Goal: Task Accomplishment & Management: Use online tool/utility

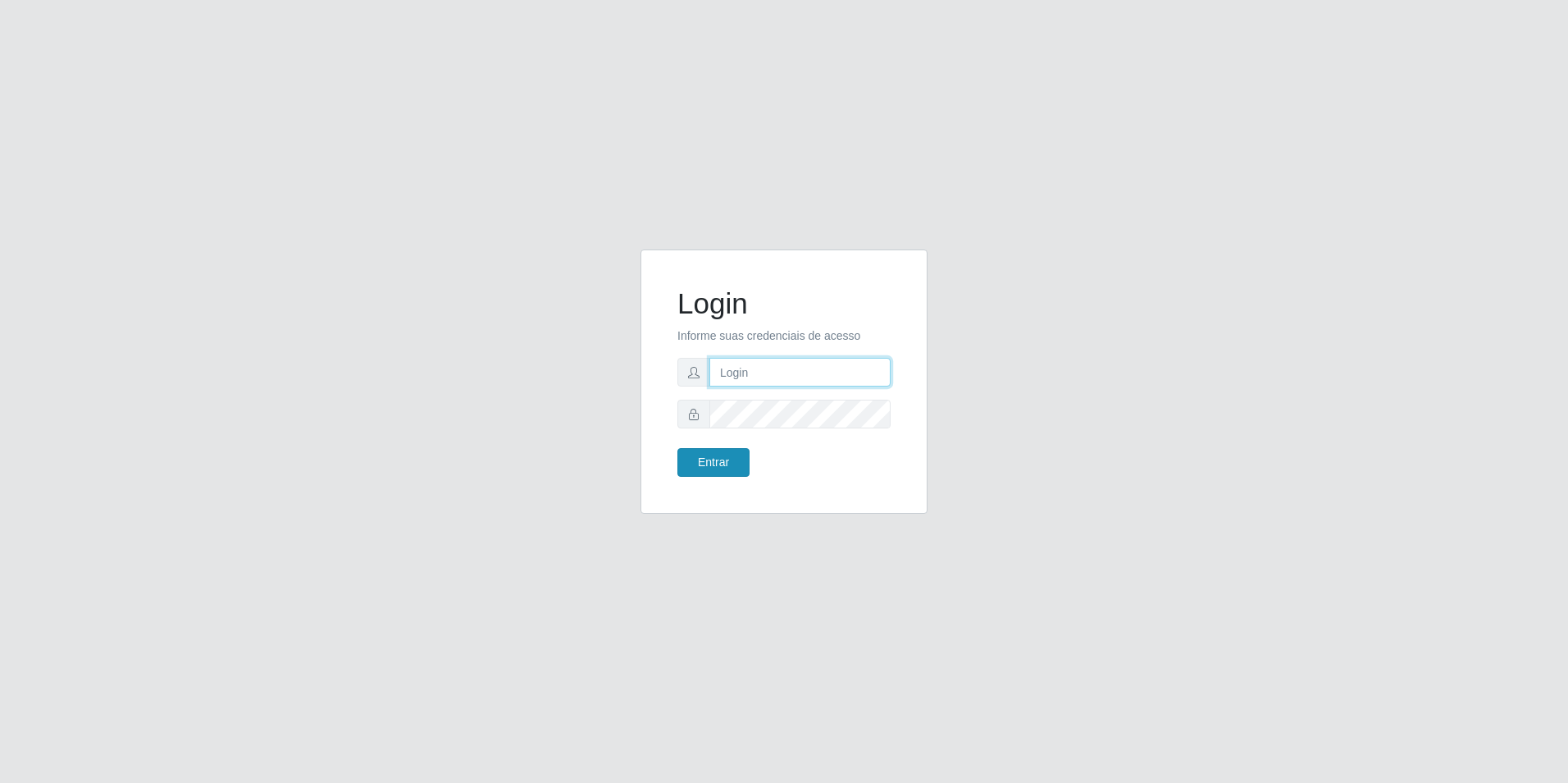
type input "[EMAIL_ADDRESS][DOMAIN_NAME]"
click at [738, 467] on button "Entrar" at bounding box center [713, 462] width 72 height 29
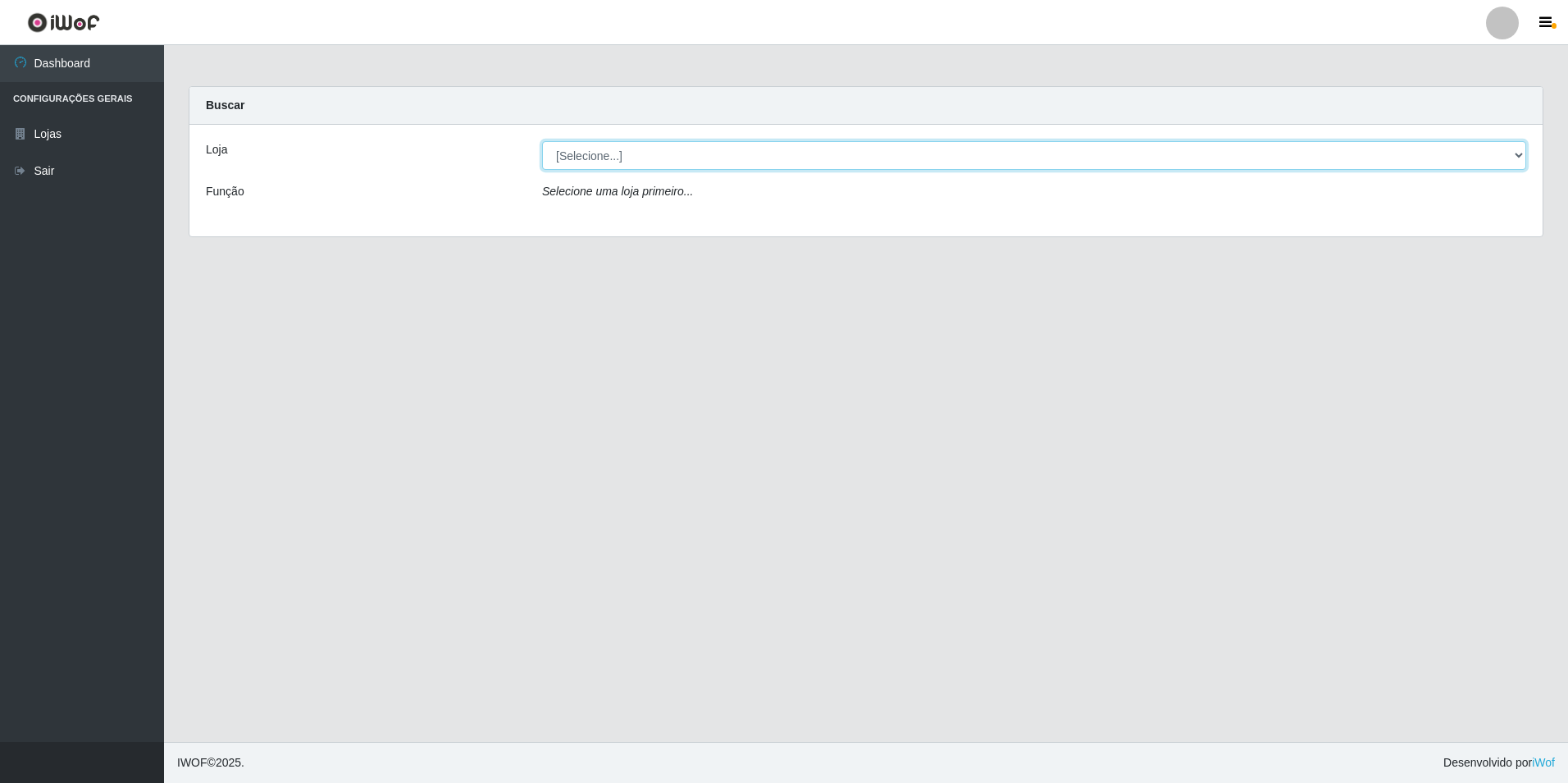
click at [616, 152] on select "[Selecione...] Extrabom - Loja 57 Anchieta" at bounding box center [1034, 155] width 984 height 29
select select "470"
click at [542, 141] on select "[Selecione...] Extrabom - Loja 57 Anchieta" at bounding box center [1034, 155] width 984 height 29
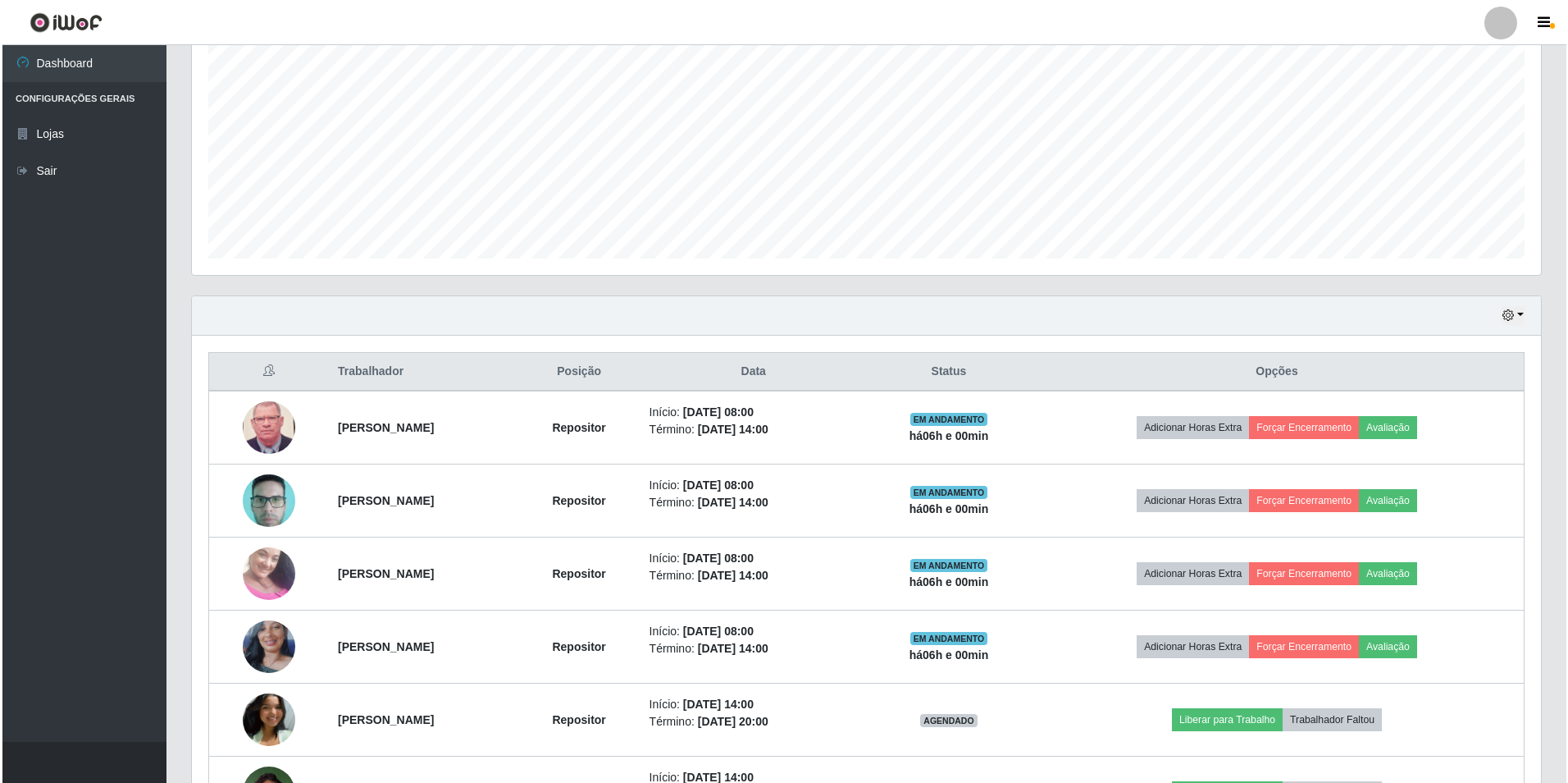
scroll to position [410, 0]
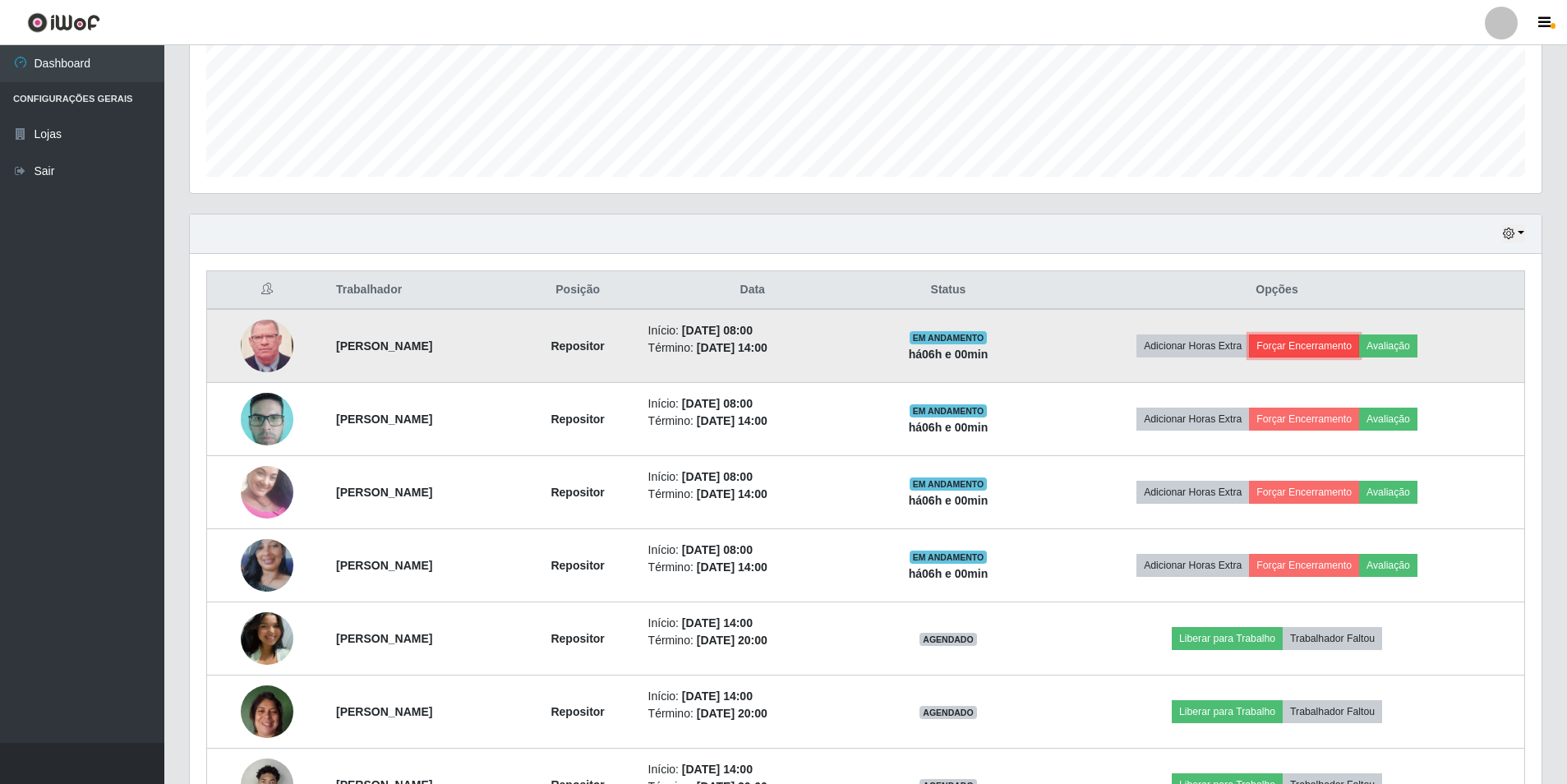
click at [1339, 347] on button "Forçar Encerramento" at bounding box center [1304, 346] width 110 height 23
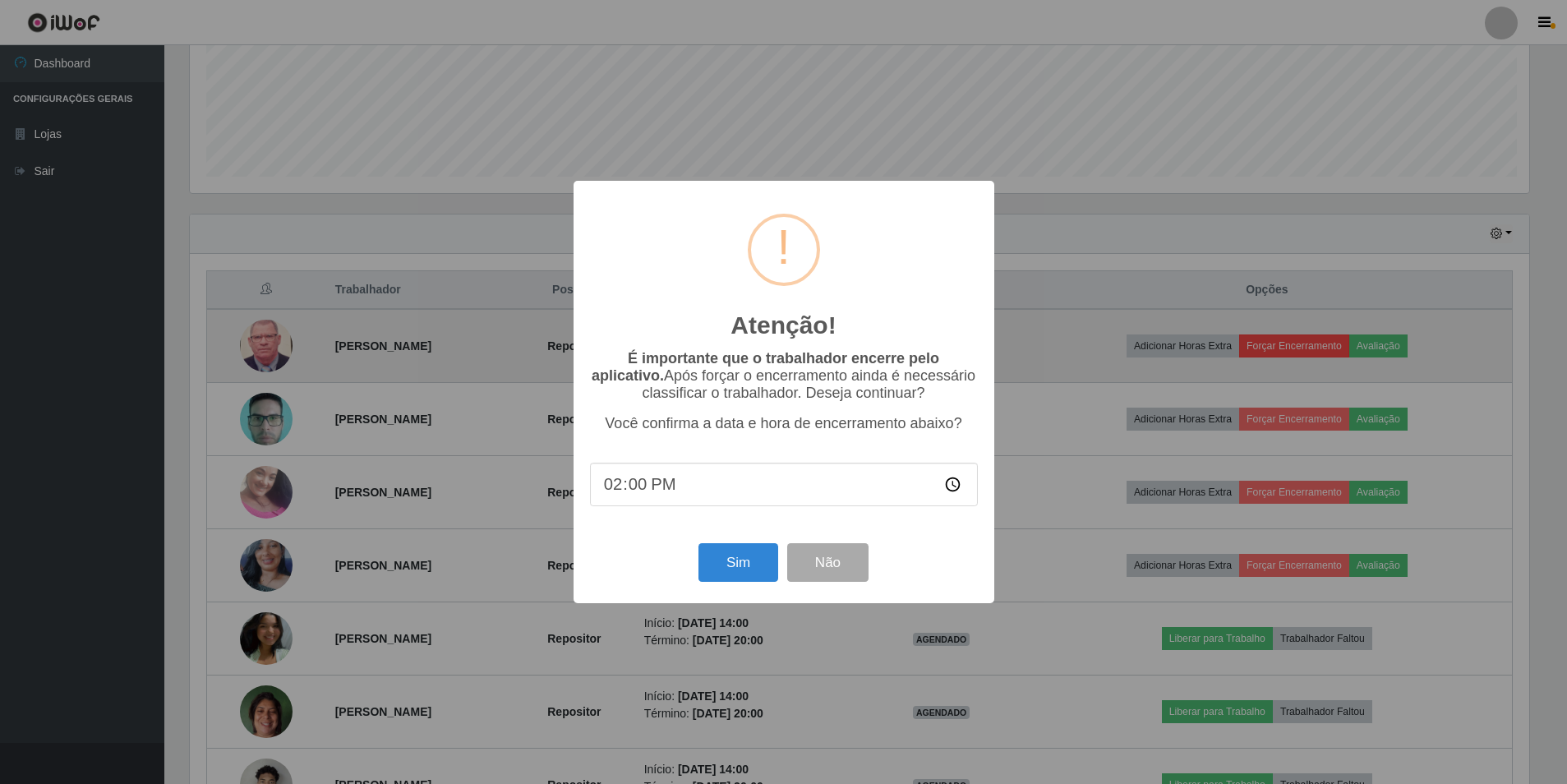
scroll to position [341, 1344]
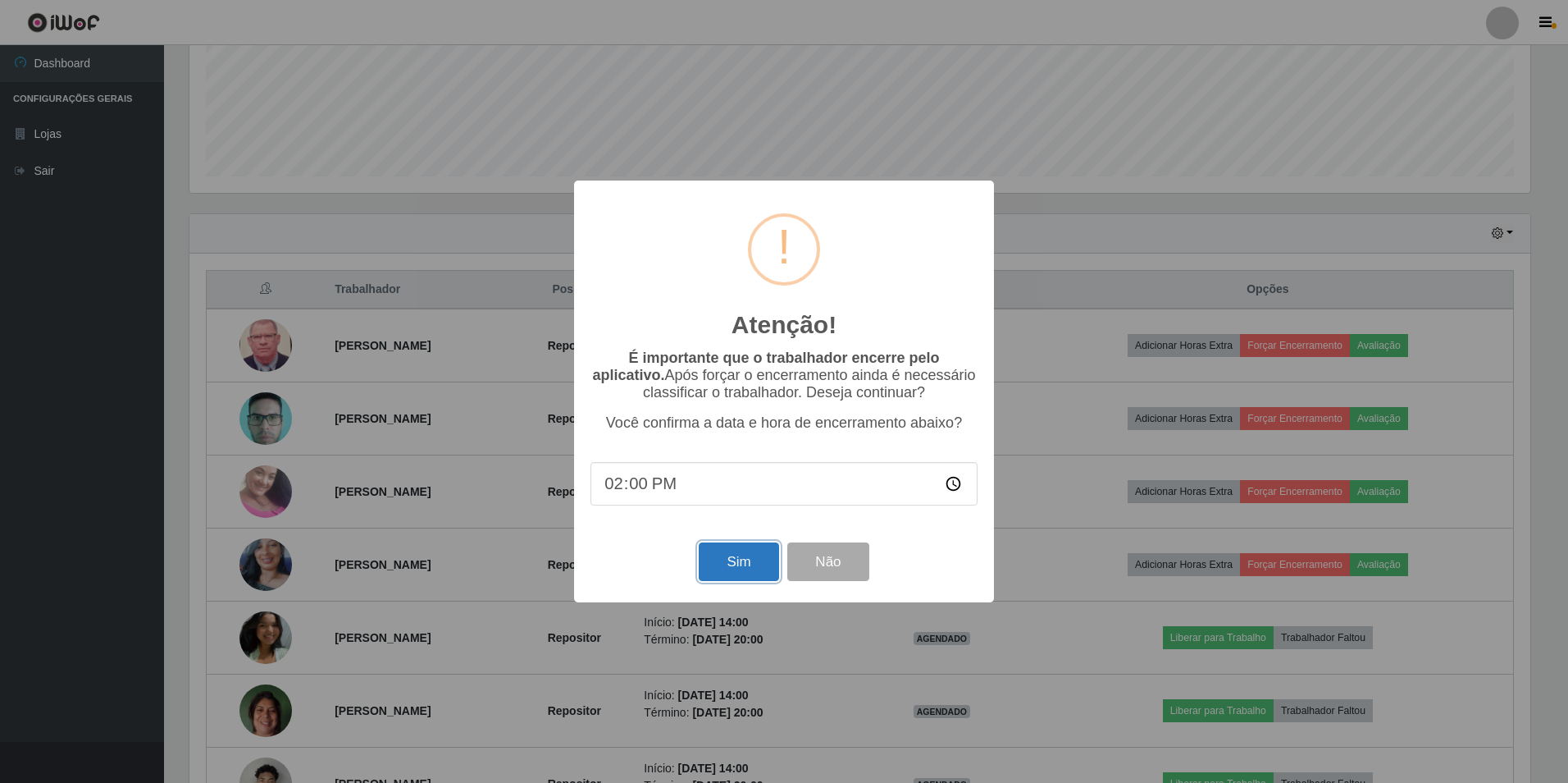
click at [733, 569] on button "Sim" at bounding box center [738, 561] width 80 height 38
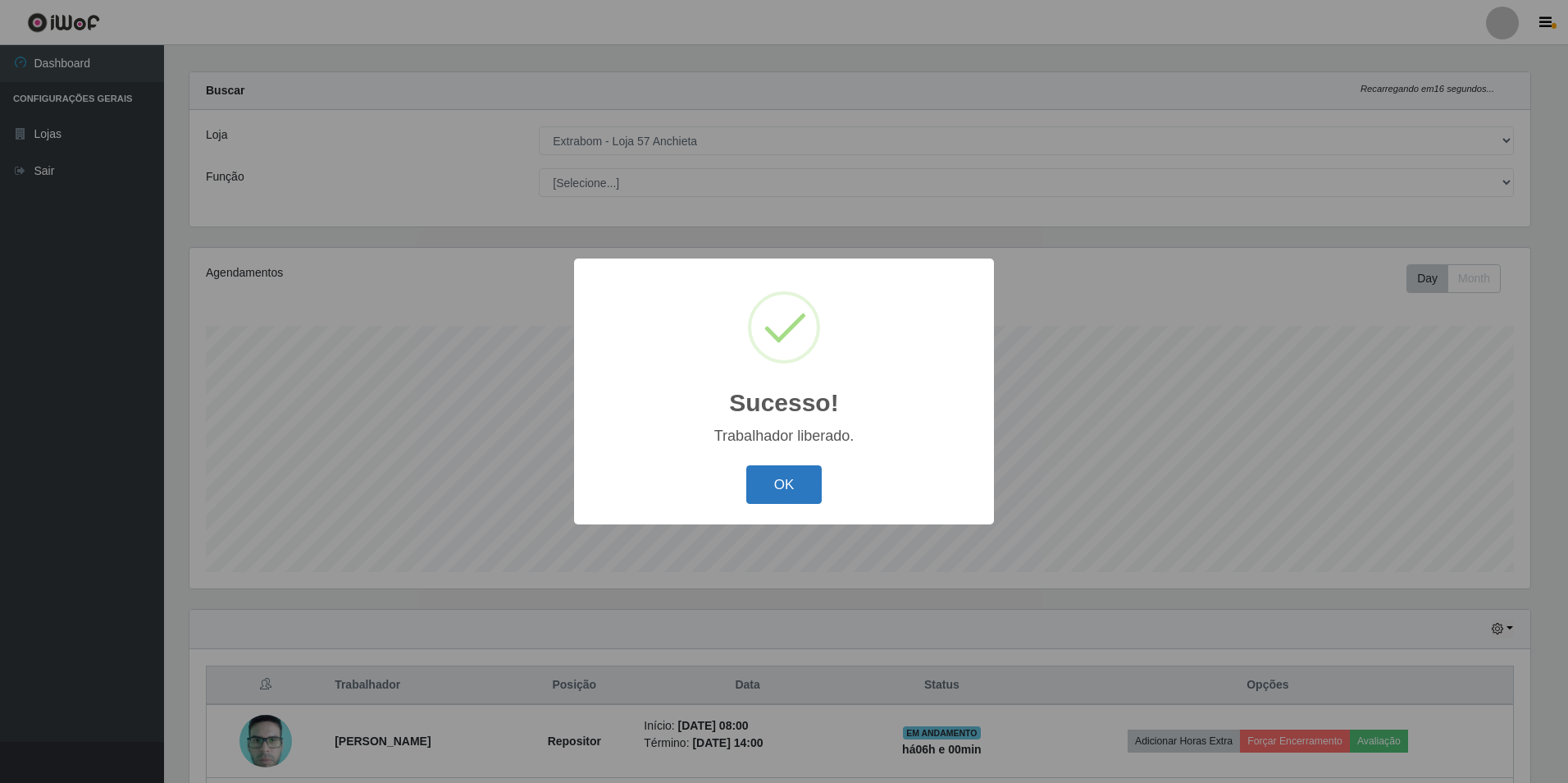
click at [777, 488] on button "OK" at bounding box center [784, 484] width 76 height 38
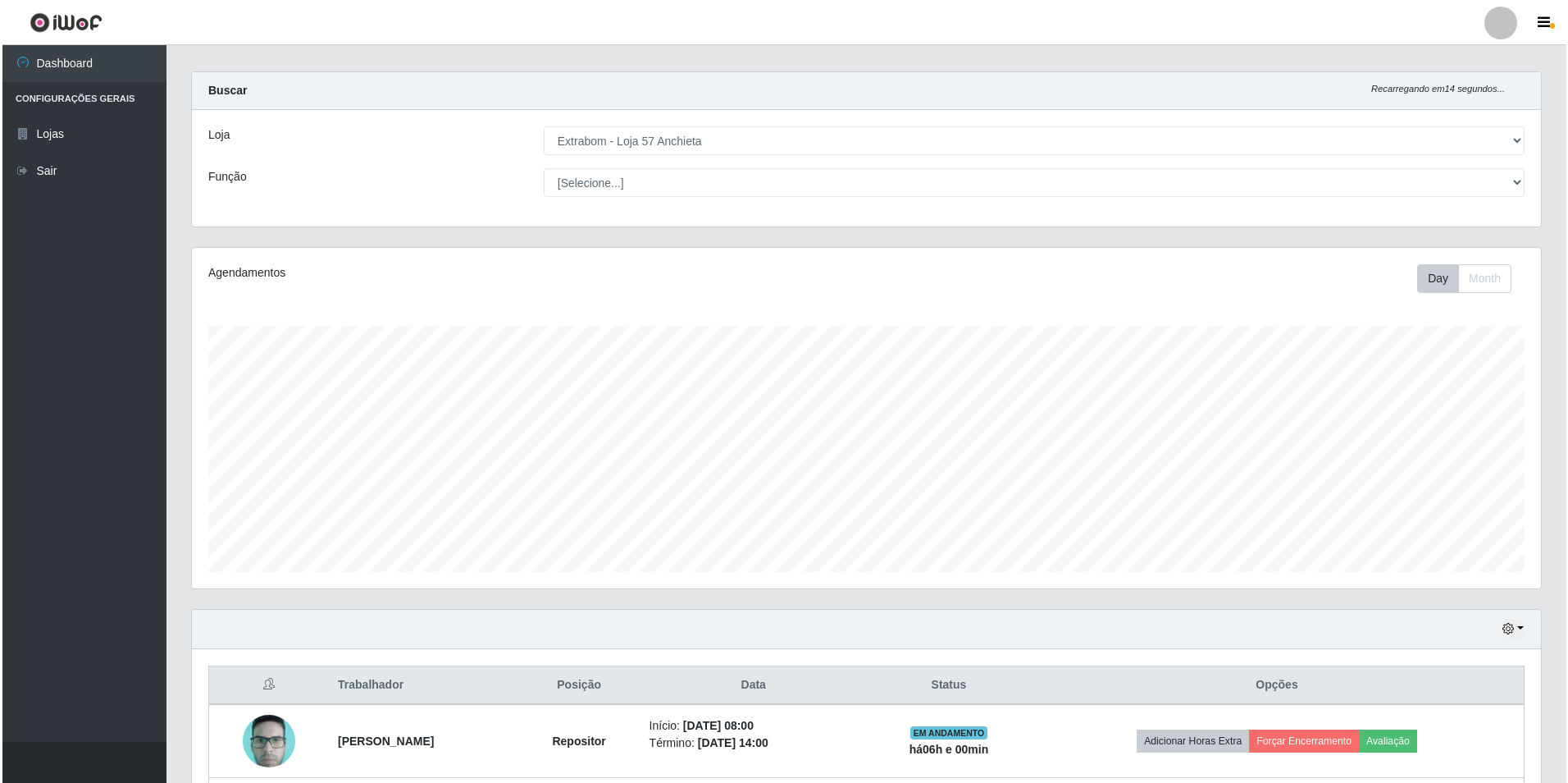
scroll to position [343, 0]
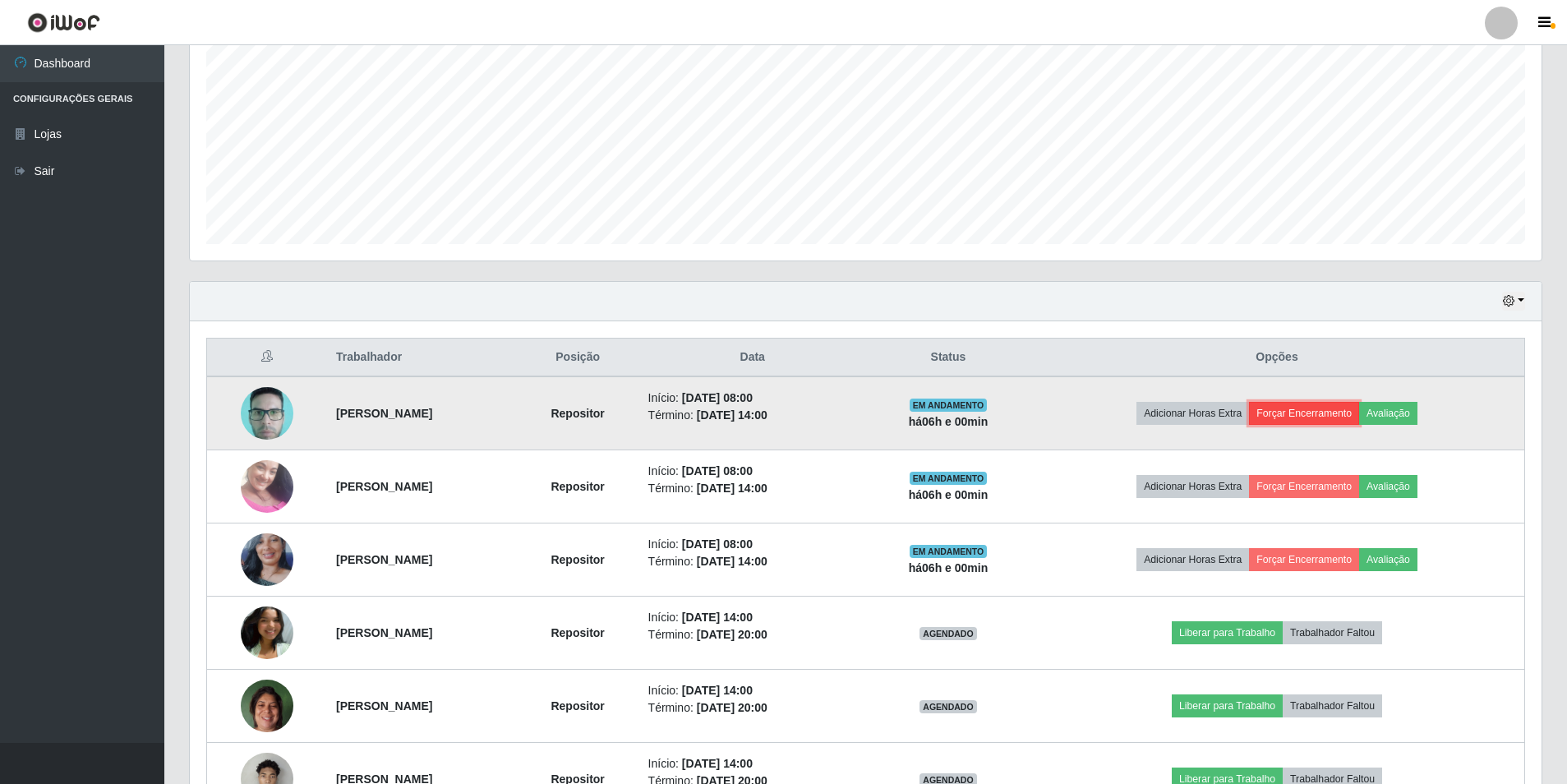
click at [1320, 414] on button "Forçar Encerramento" at bounding box center [1304, 413] width 110 height 23
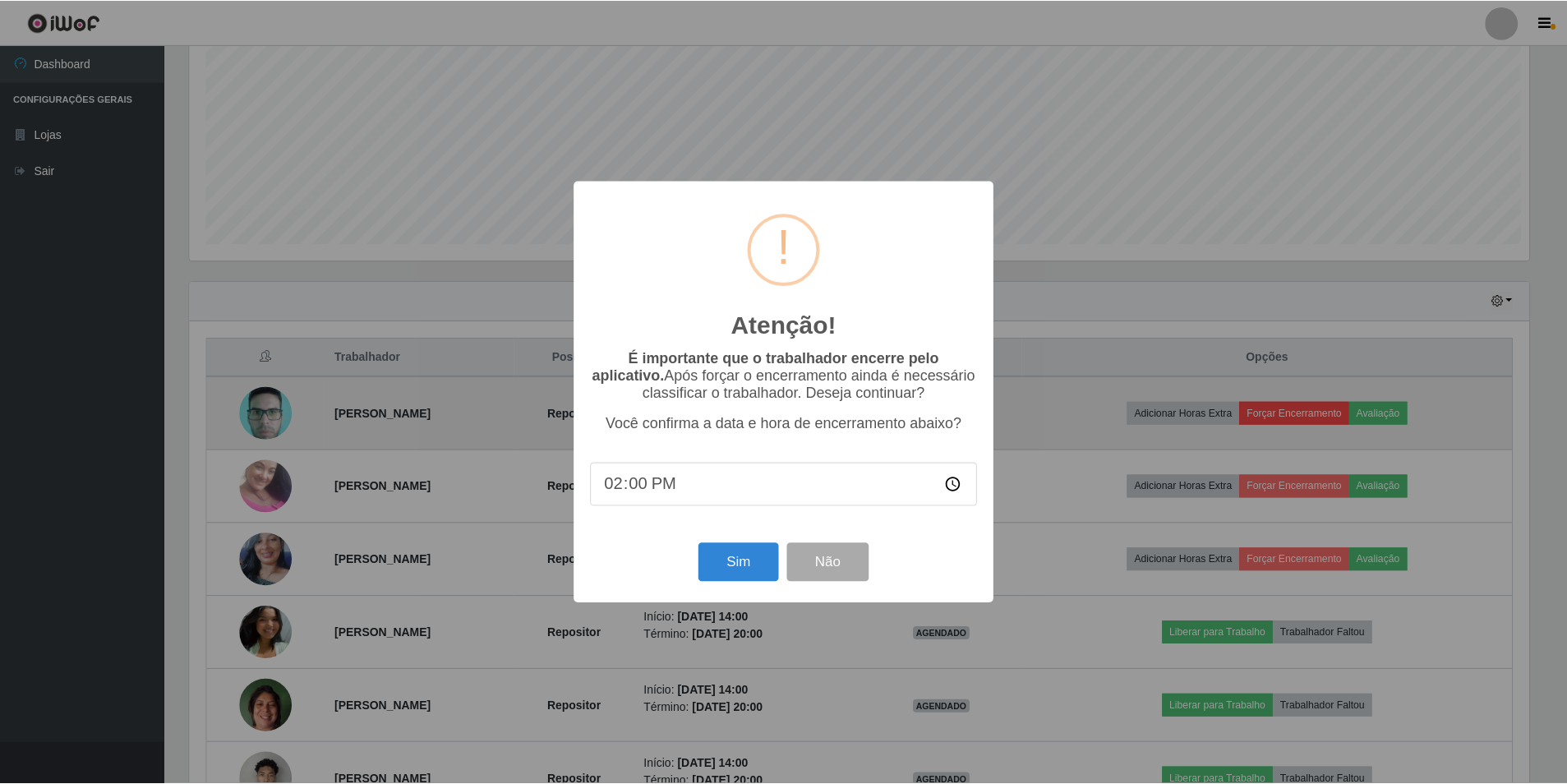
scroll to position [341, 1344]
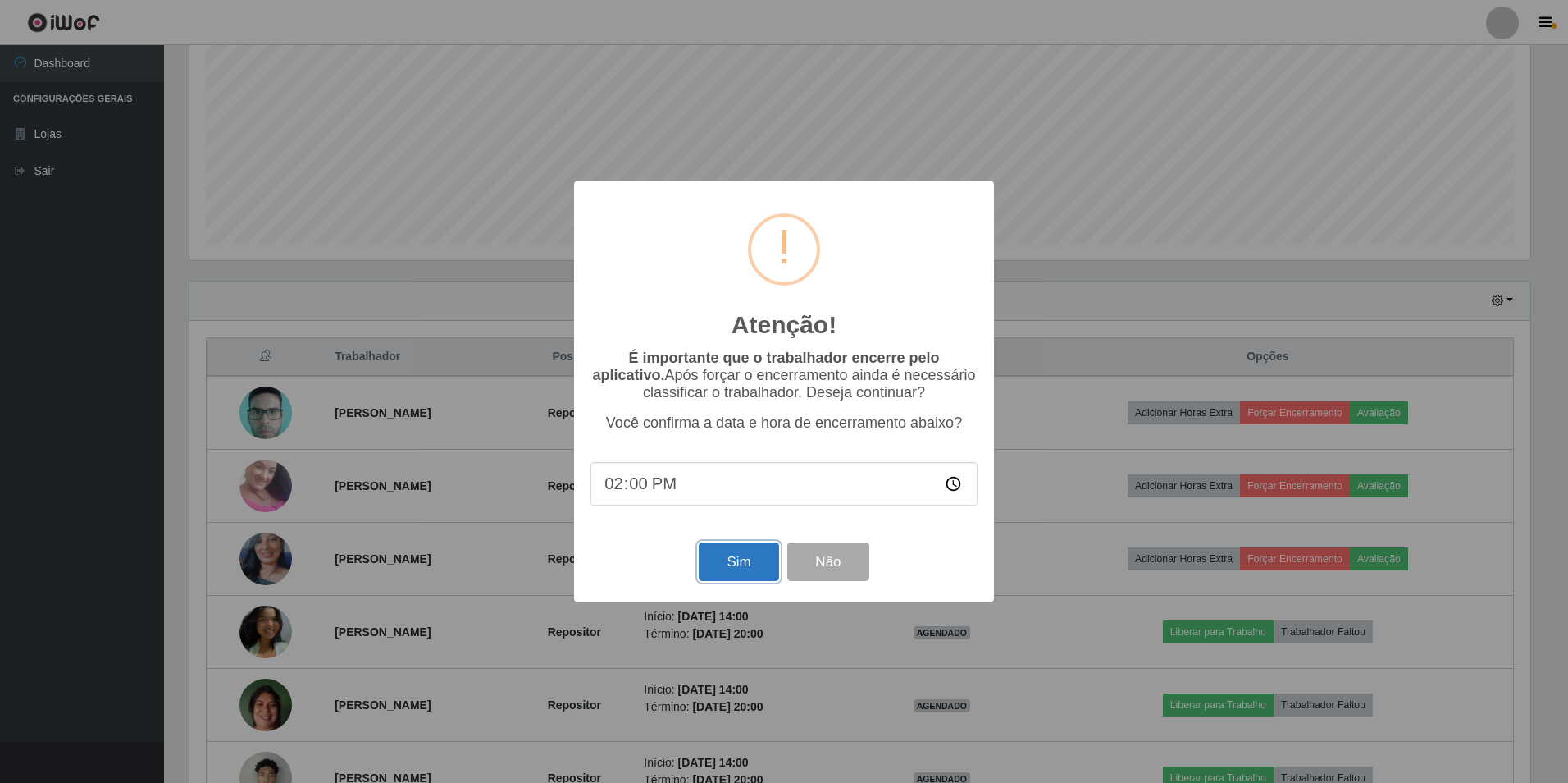
click at [751, 562] on button "Sim" at bounding box center [738, 561] width 80 height 38
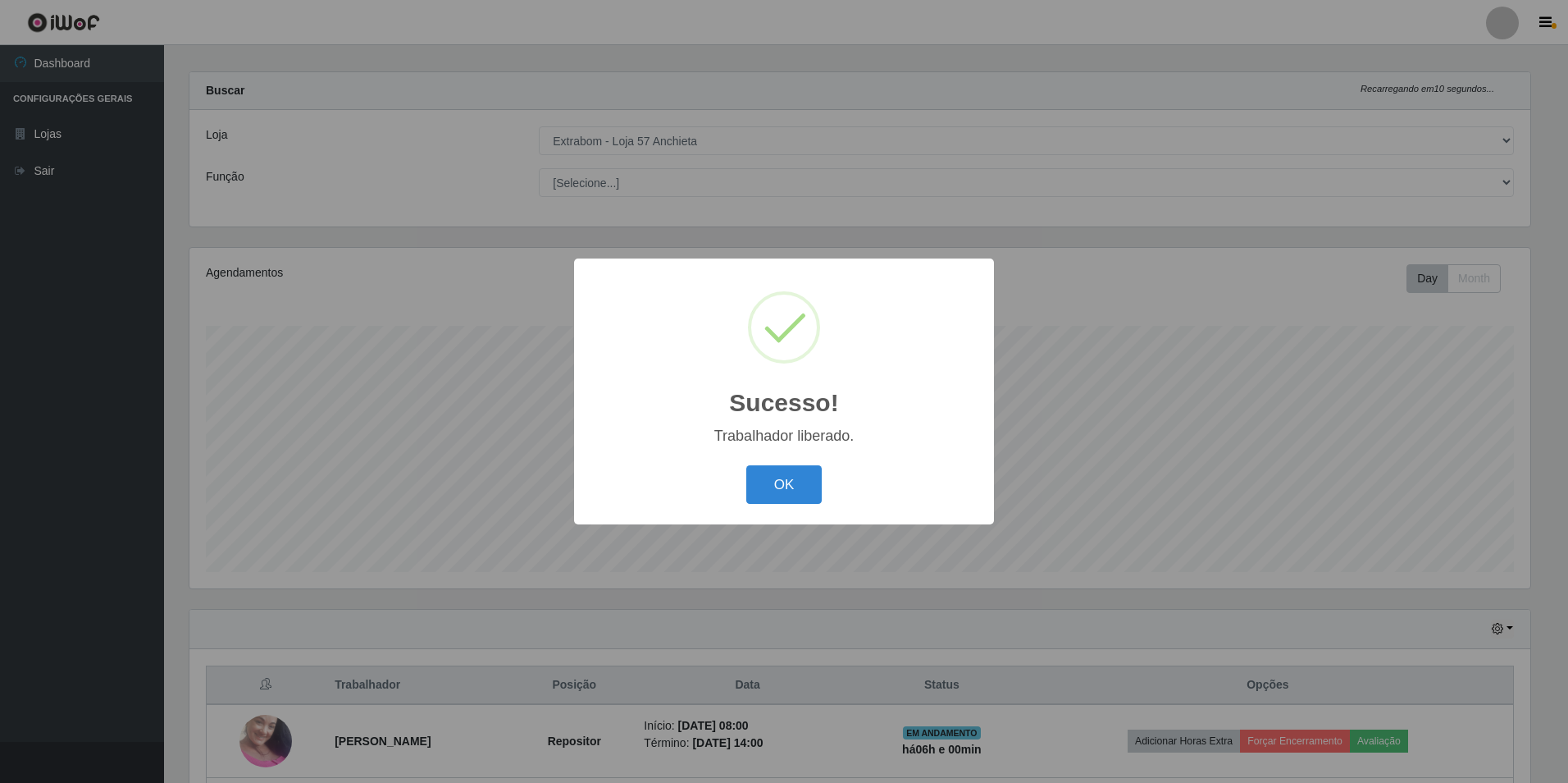
click at [746, 465] on button "OK" at bounding box center [784, 484] width 76 height 38
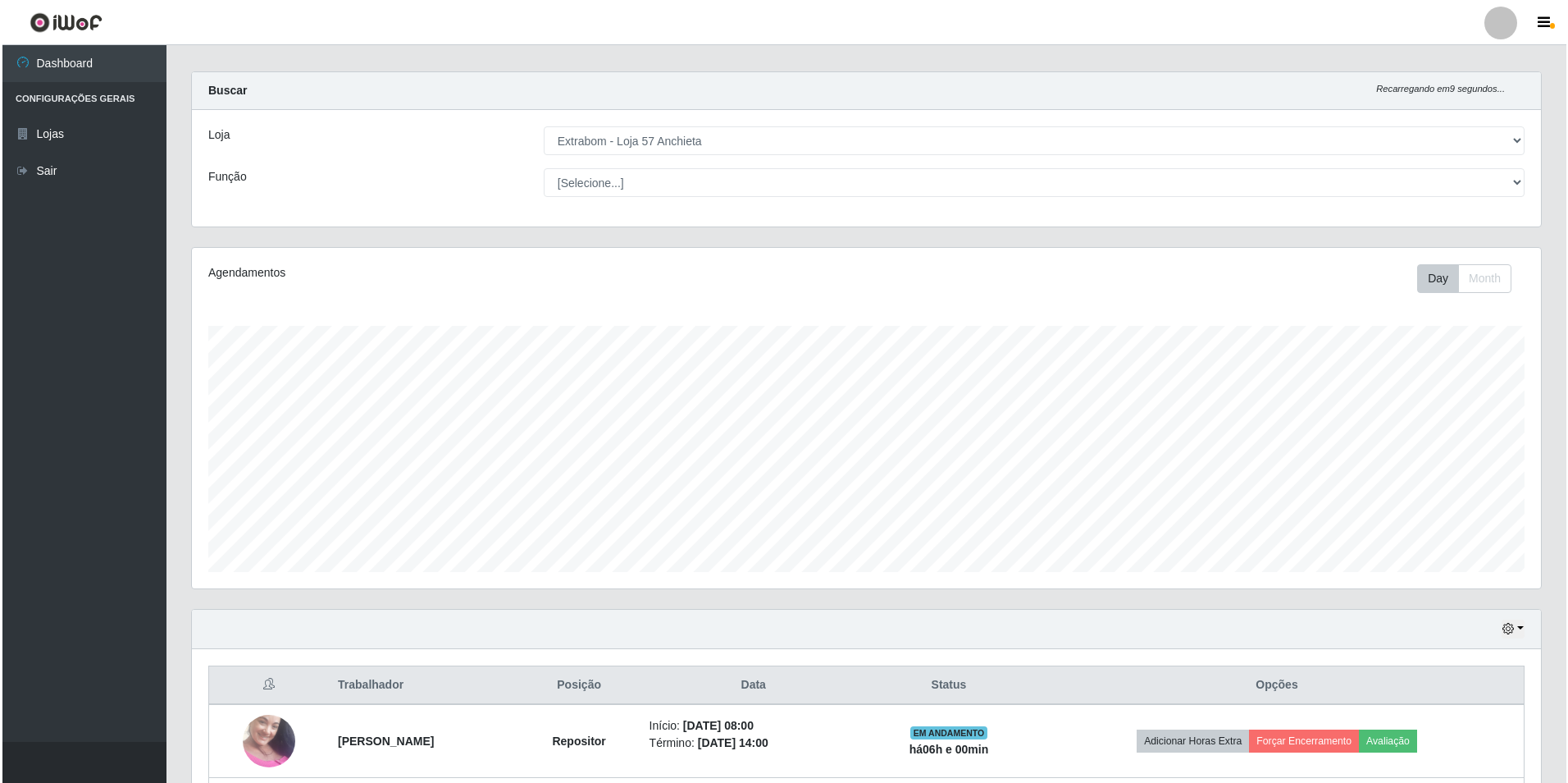
scroll to position [425, 0]
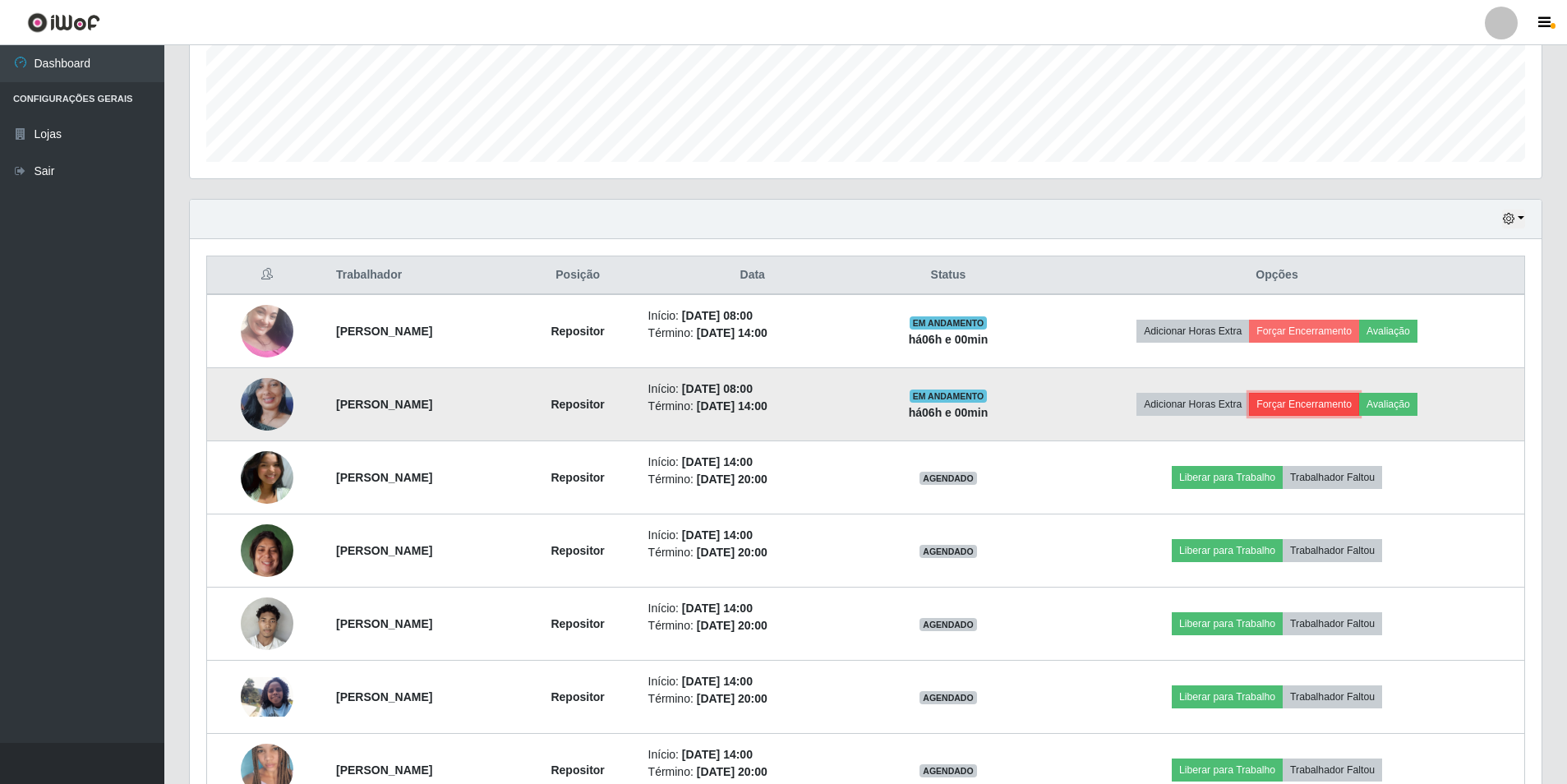
click at [1317, 416] on button "Forçar Encerramento" at bounding box center [1304, 404] width 110 height 23
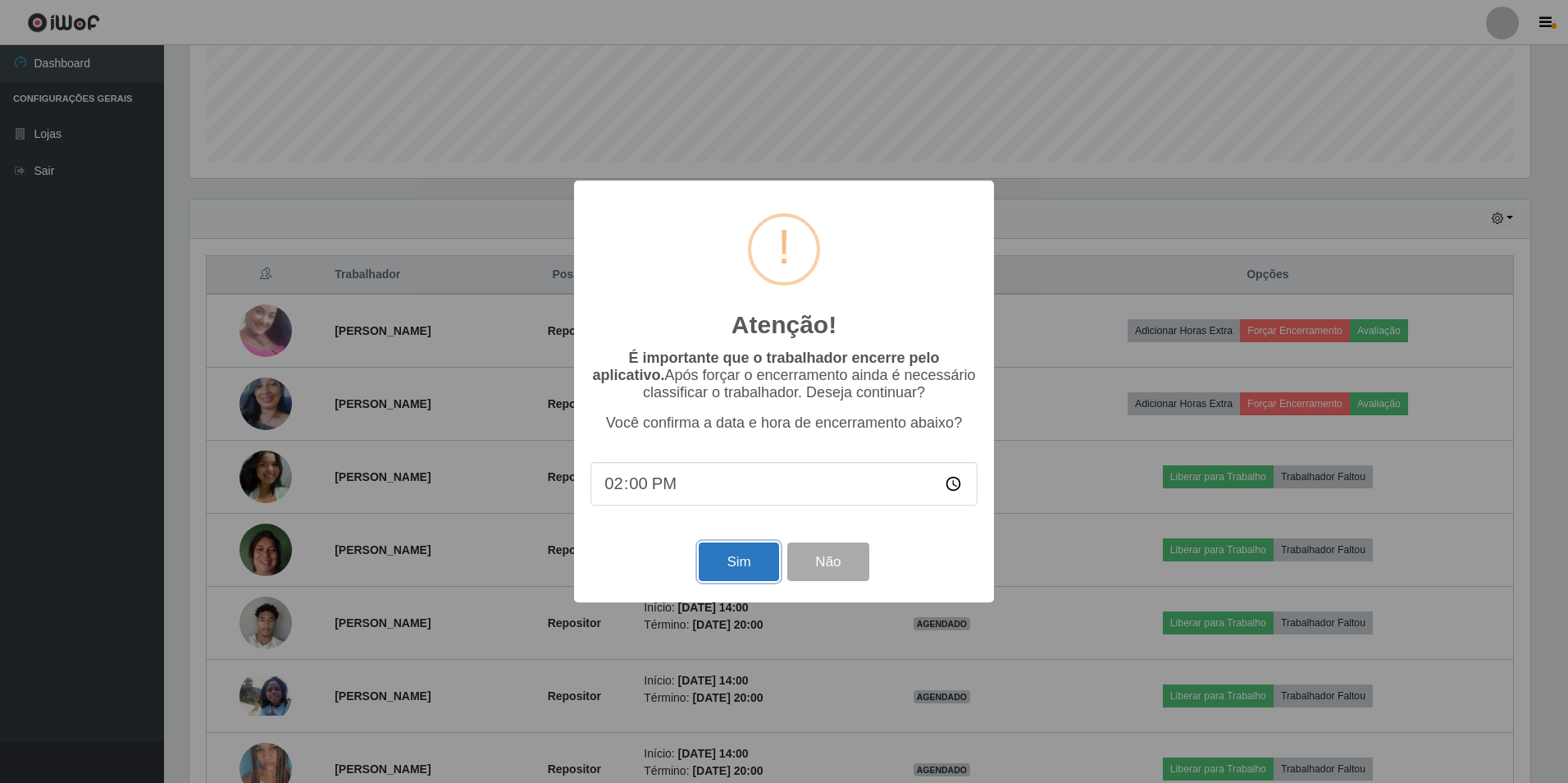
click at [723, 575] on button "Sim" at bounding box center [738, 561] width 80 height 38
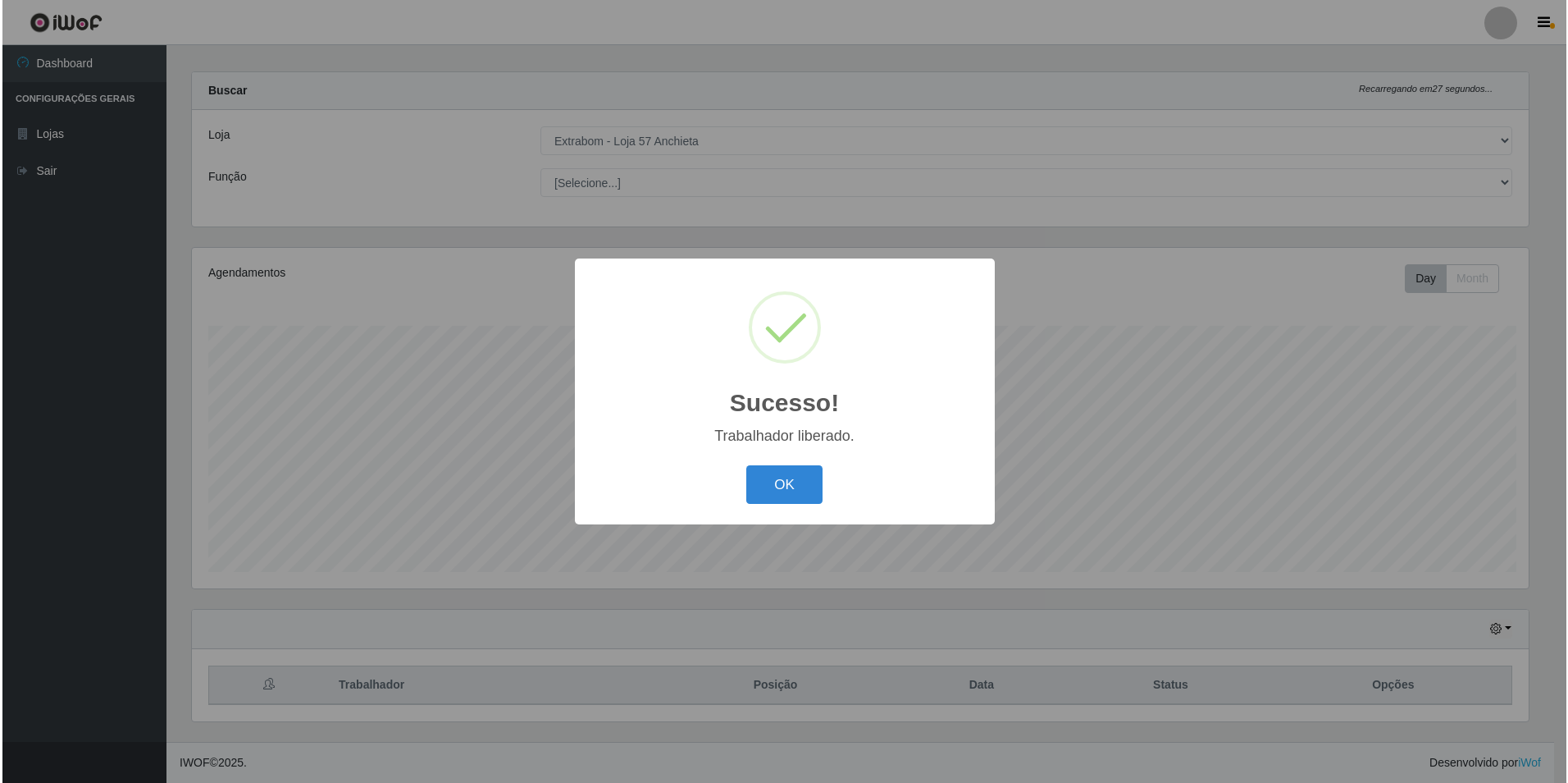
scroll to position [0, 0]
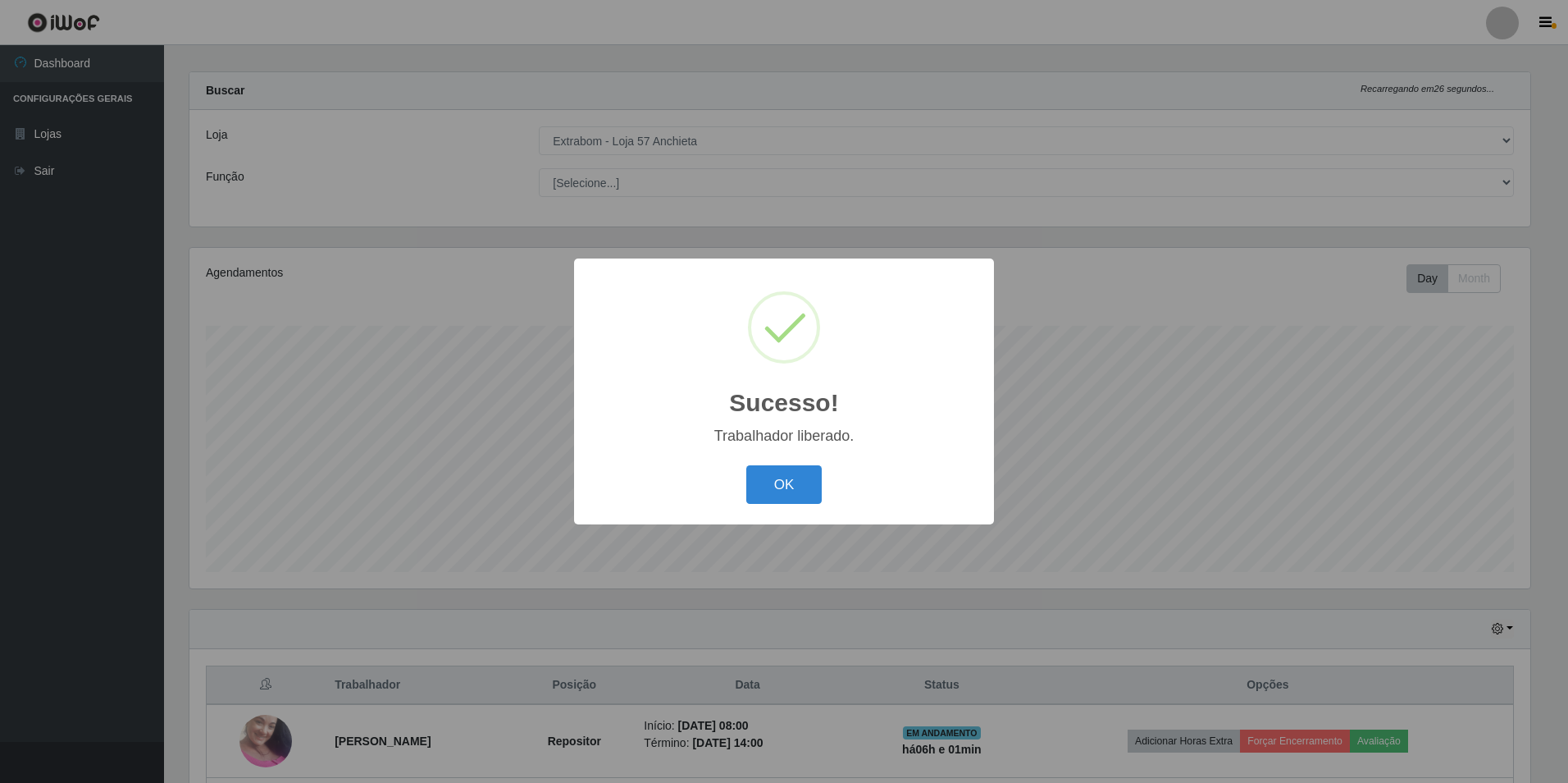
click at [746, 465] on button "OK" at bounding box center [784, 484] width 76 height 38
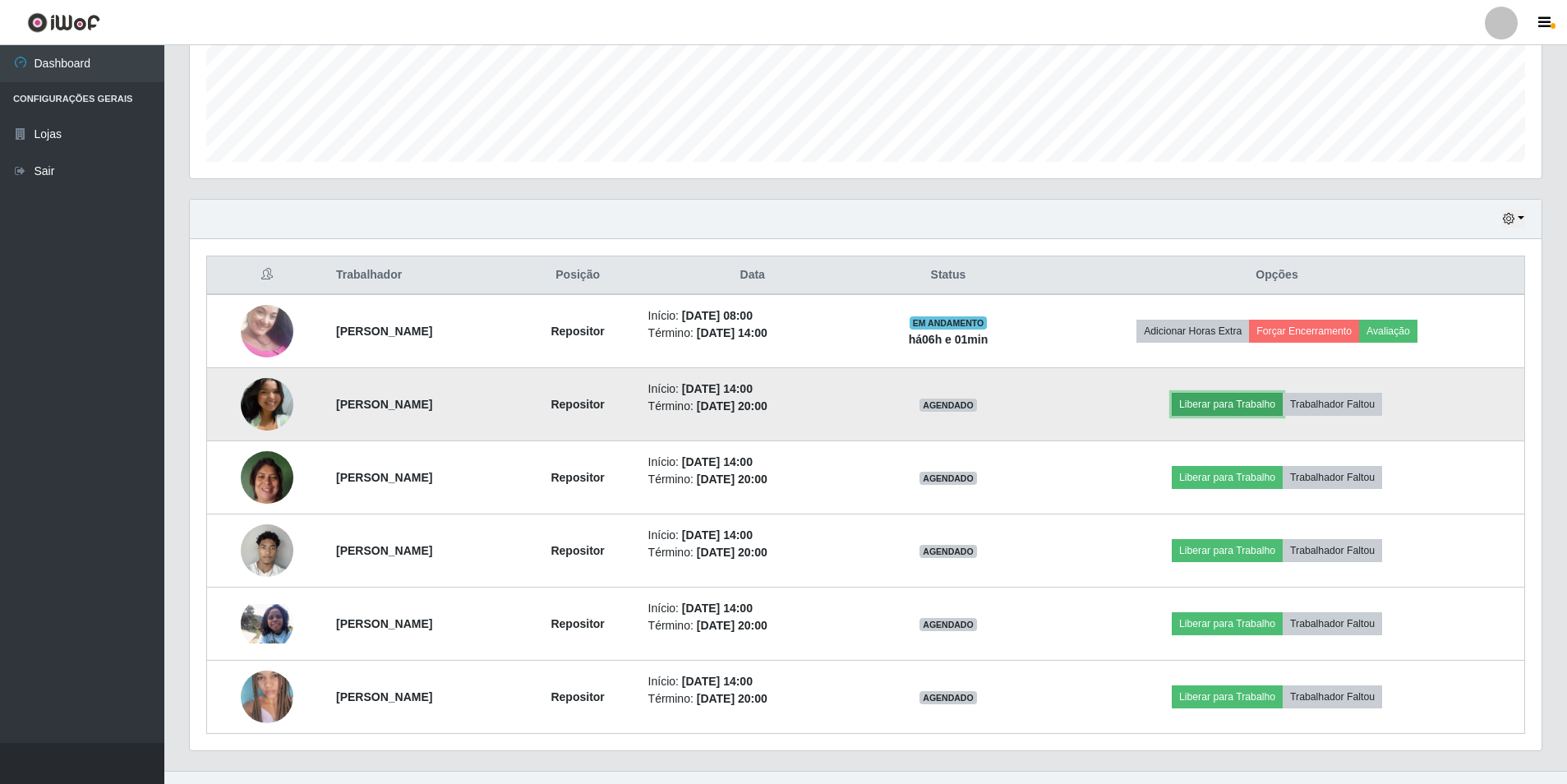
click at [1254, 394] on button "Liberar para Trabalho" at bounding box center [1227, 404] width 111 height 23
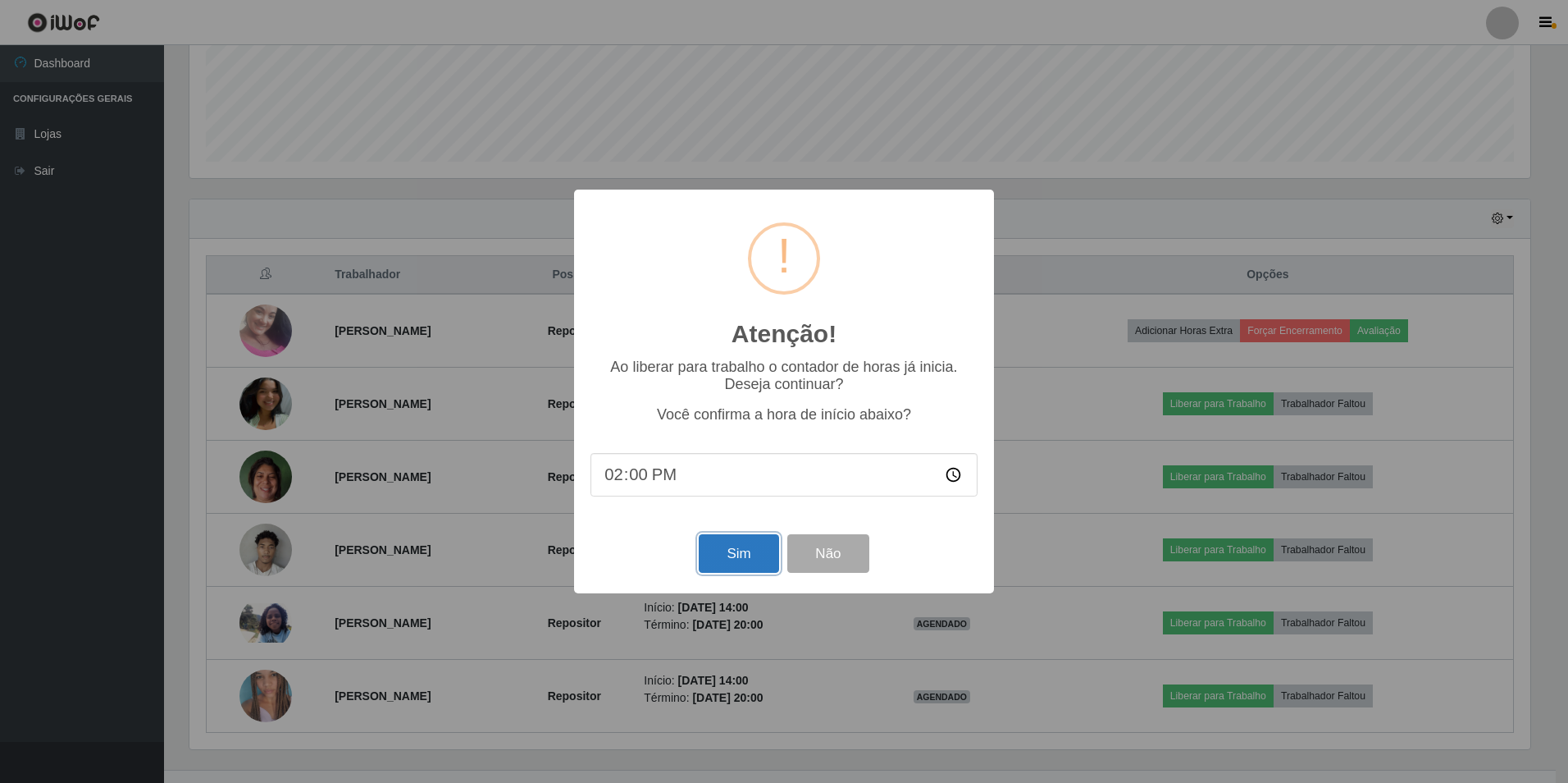
click at [724, 556] on button "Sim" at bounding box center [738, 553] width 80 height 38
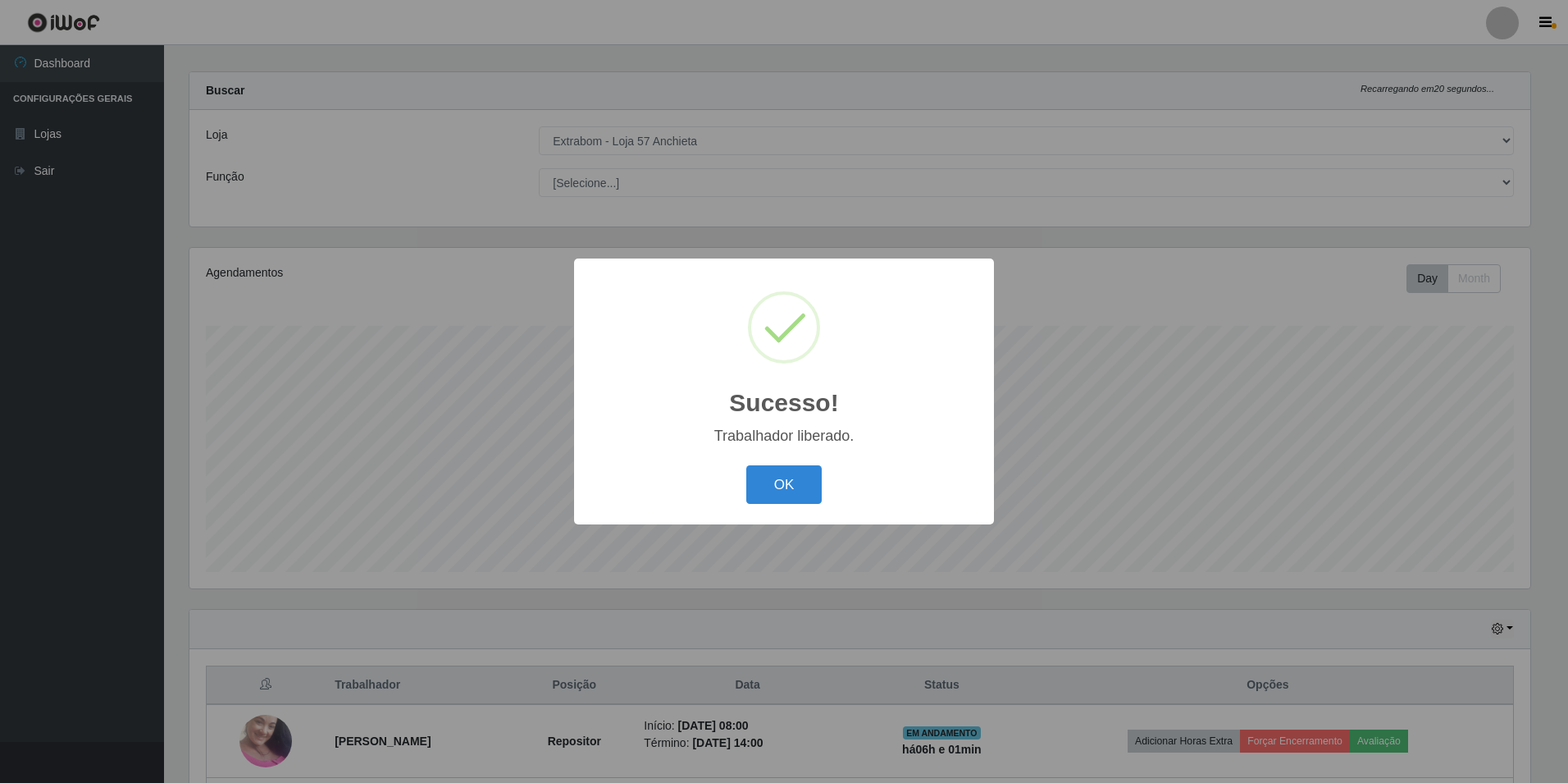
click at [746, 465] on button "OK" at bounding box center [784, 484] width 76 height 38
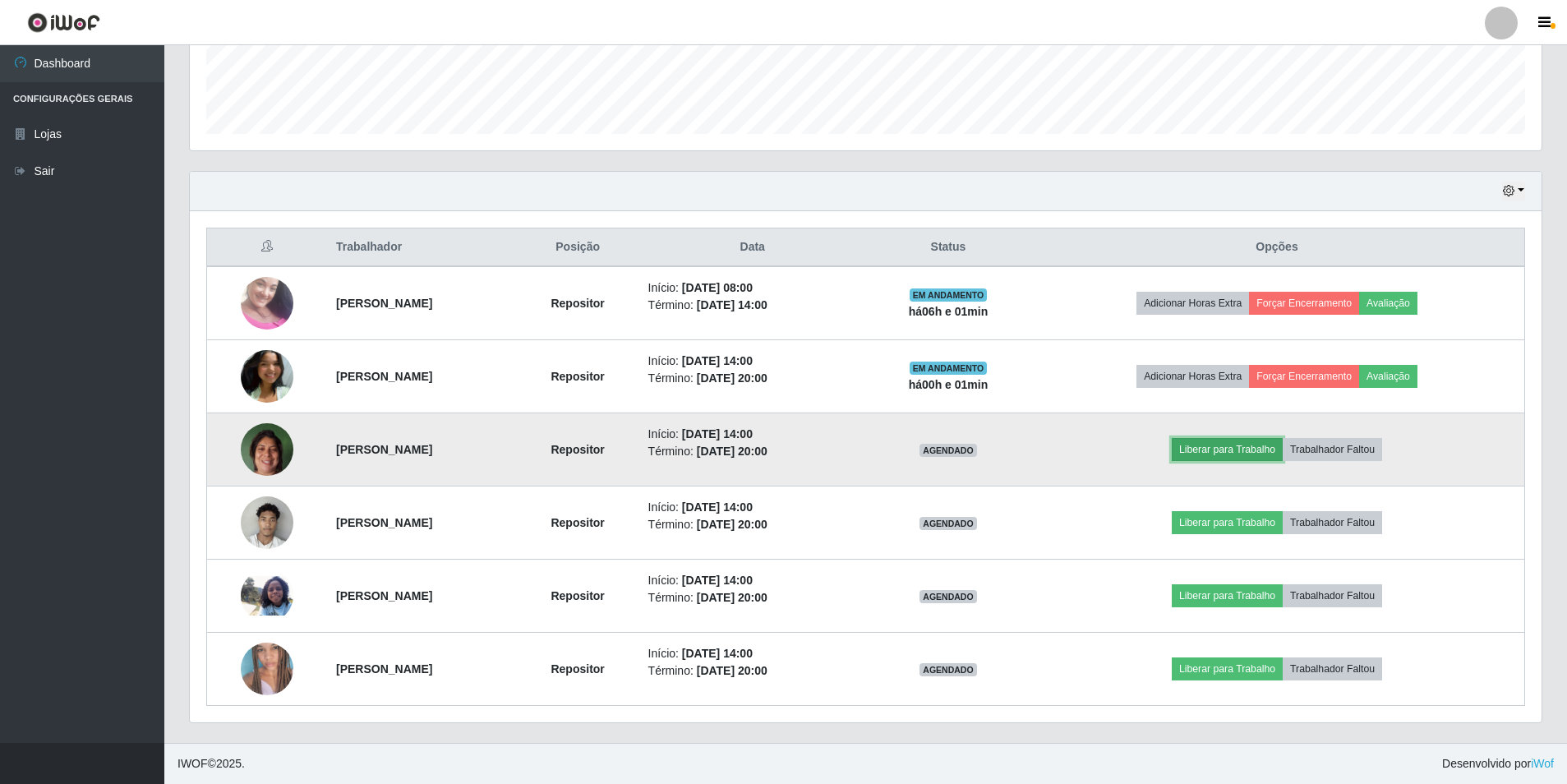
click at [1230, 452] on button "Liberar para Trabalho" at bounding box center [1227, 449] width 111 height 23
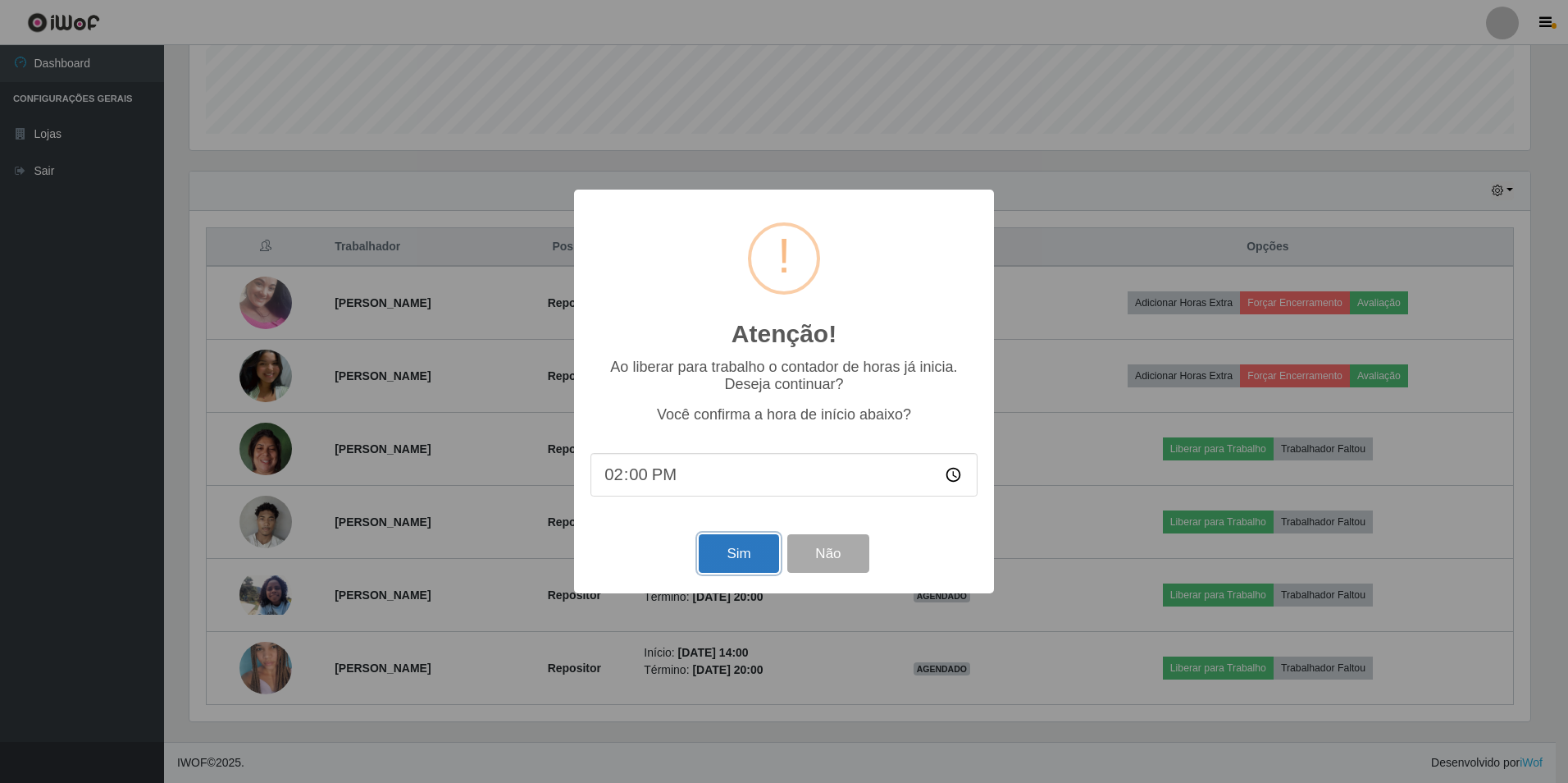
click at [748, 553] on button "Sim" at bounding box center [738, 553] width 80 height 38
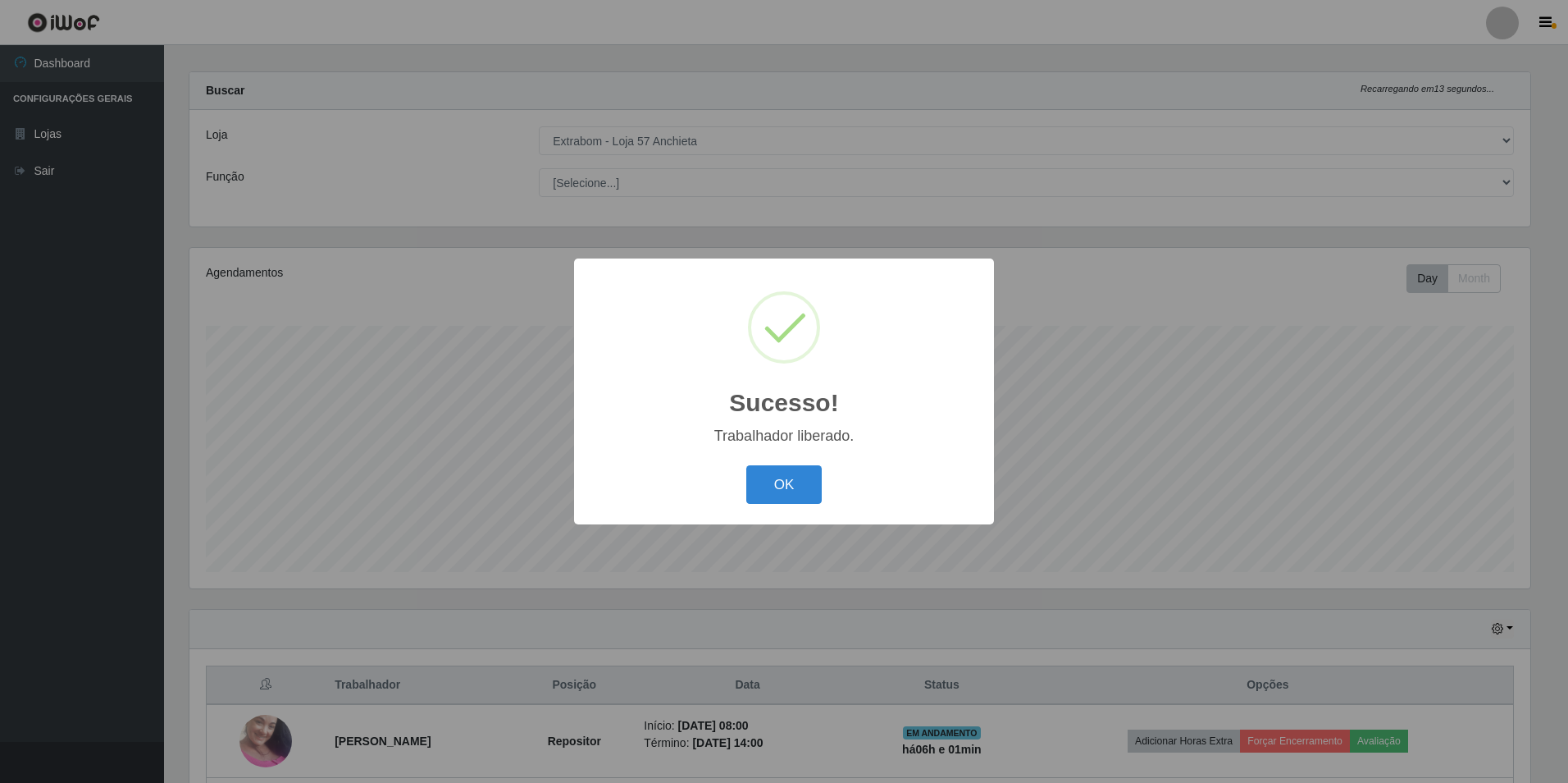
click at [746, 465] on button "OK" at bounding box center [784, 484] width 76 height 38
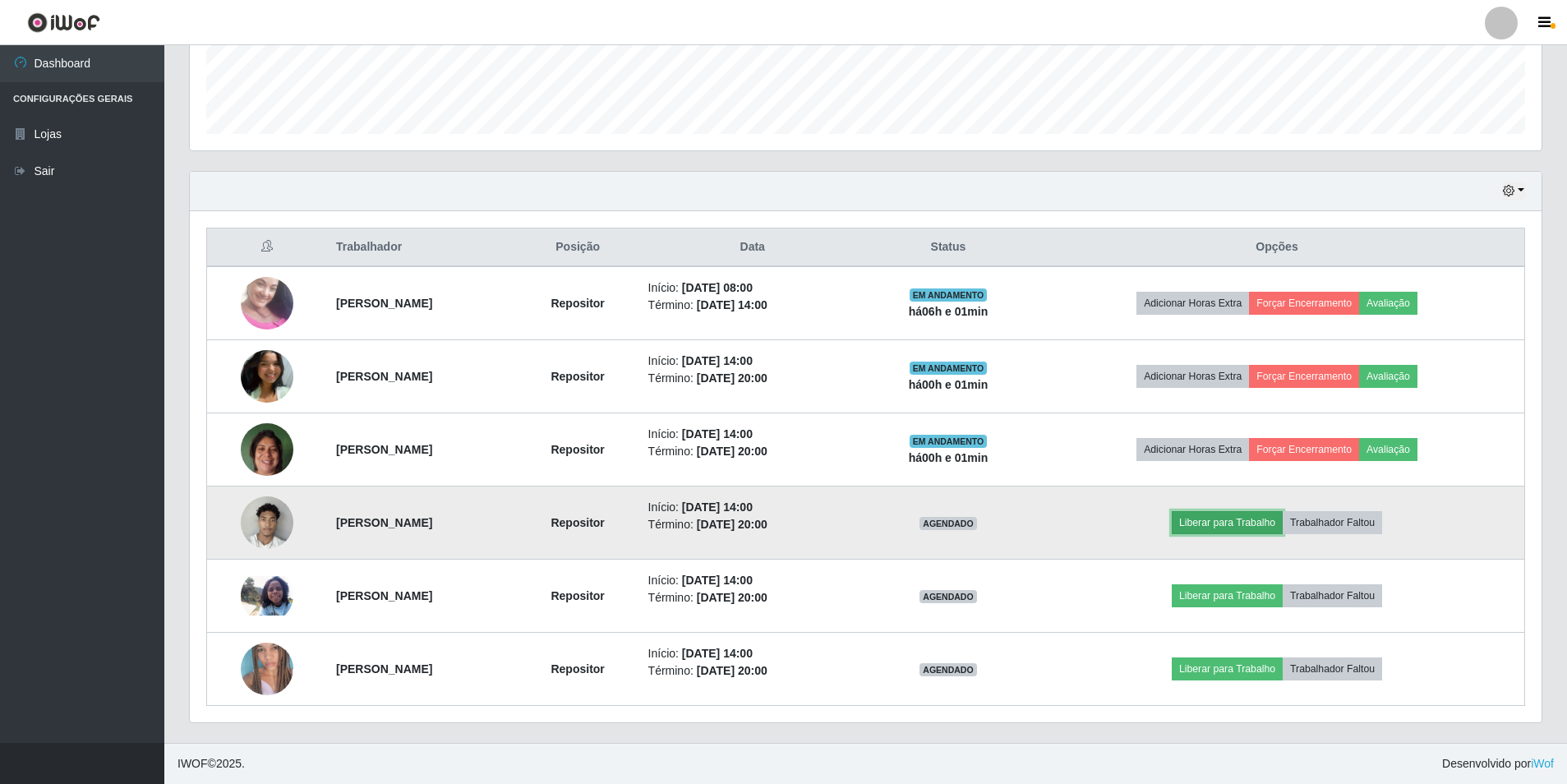
click at [1283, 524] on button "Liberar para Trabalho" at bounding box center [1227, 523] width 111 height 23
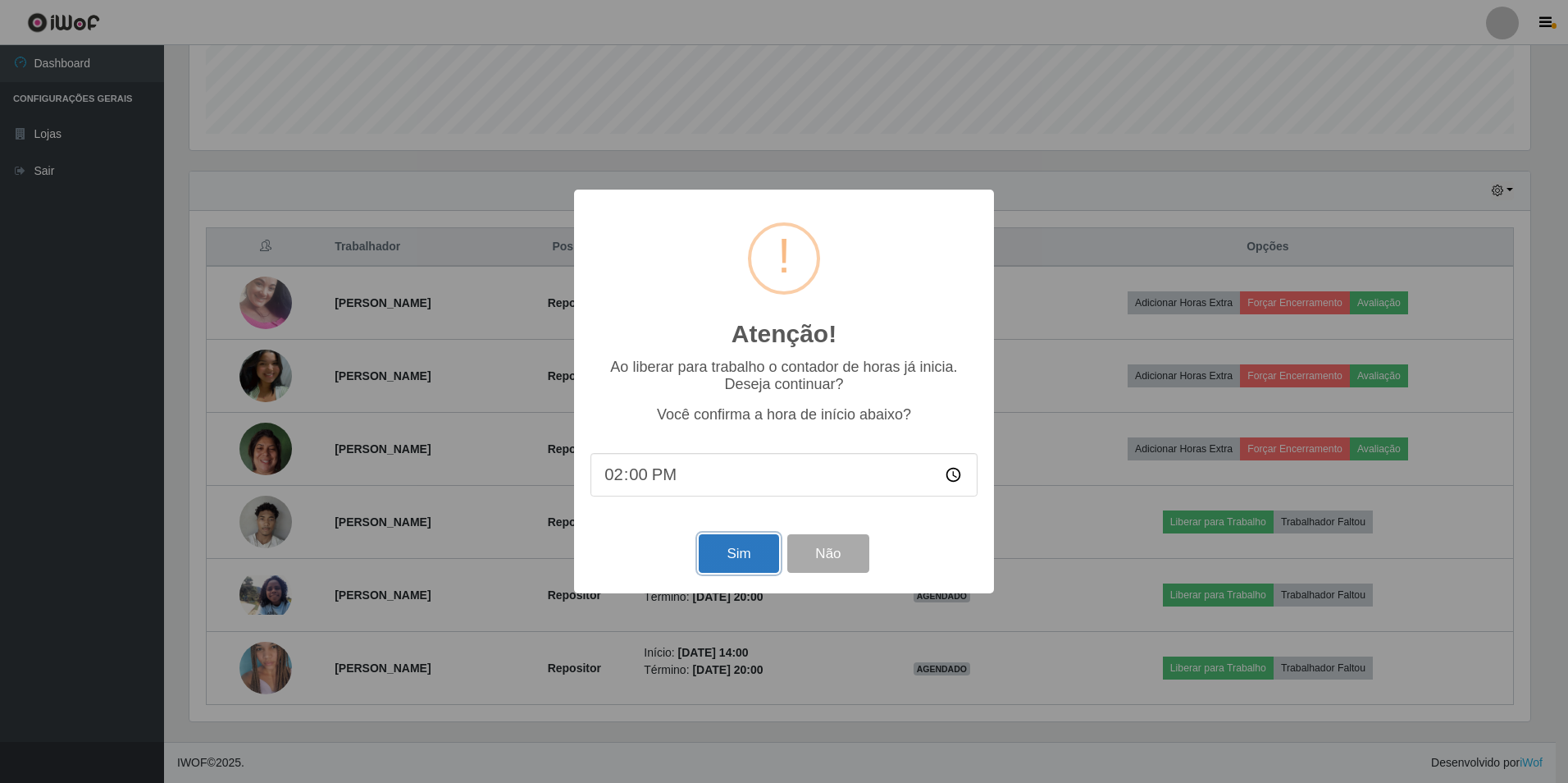
click at [747, 547] on button "Sim" at bounding box center [738, 553] width 80 height 38
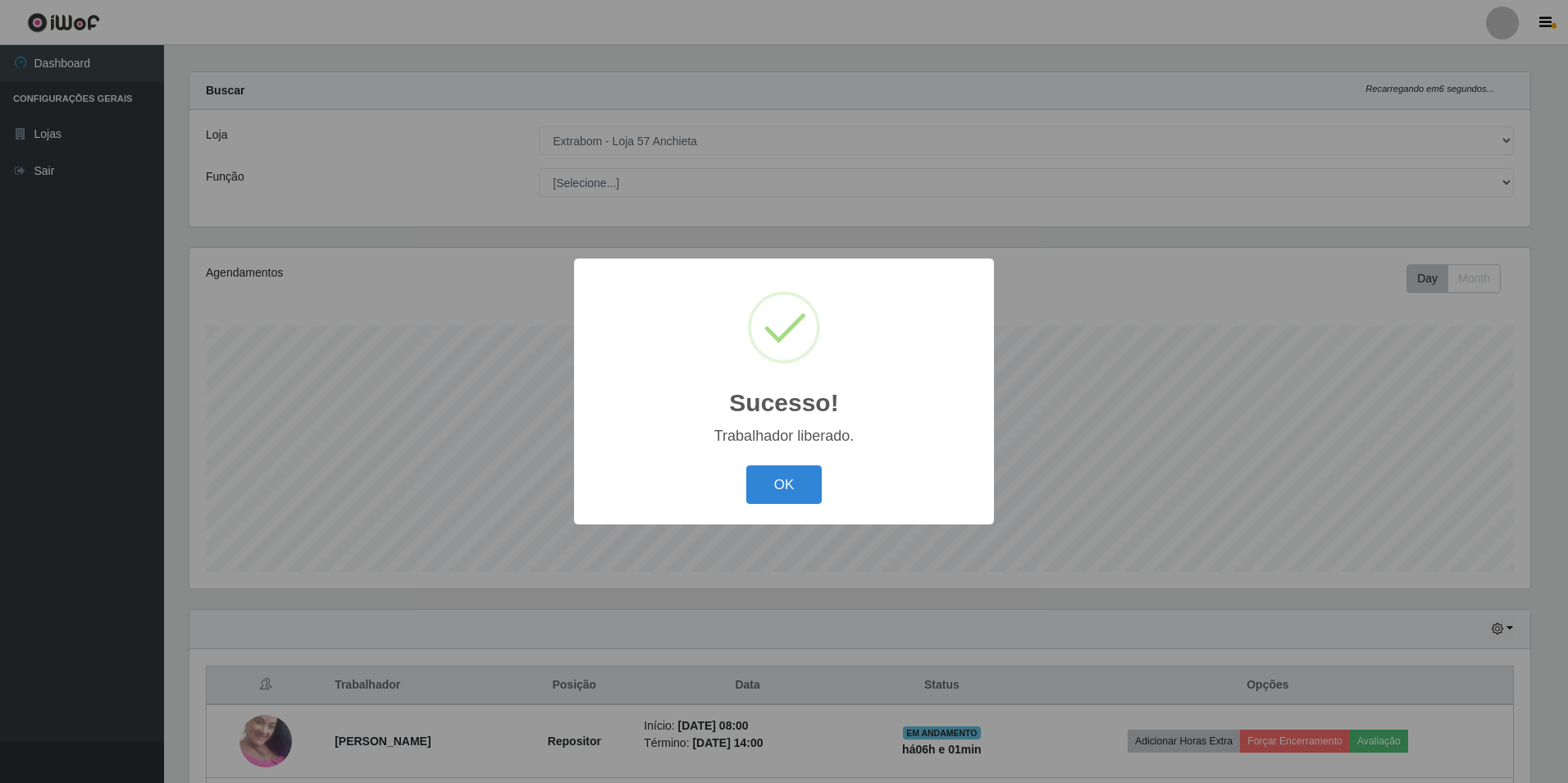
click at [746, 465] on button "OK" at bounding box center [784, 484] width 76 height 38
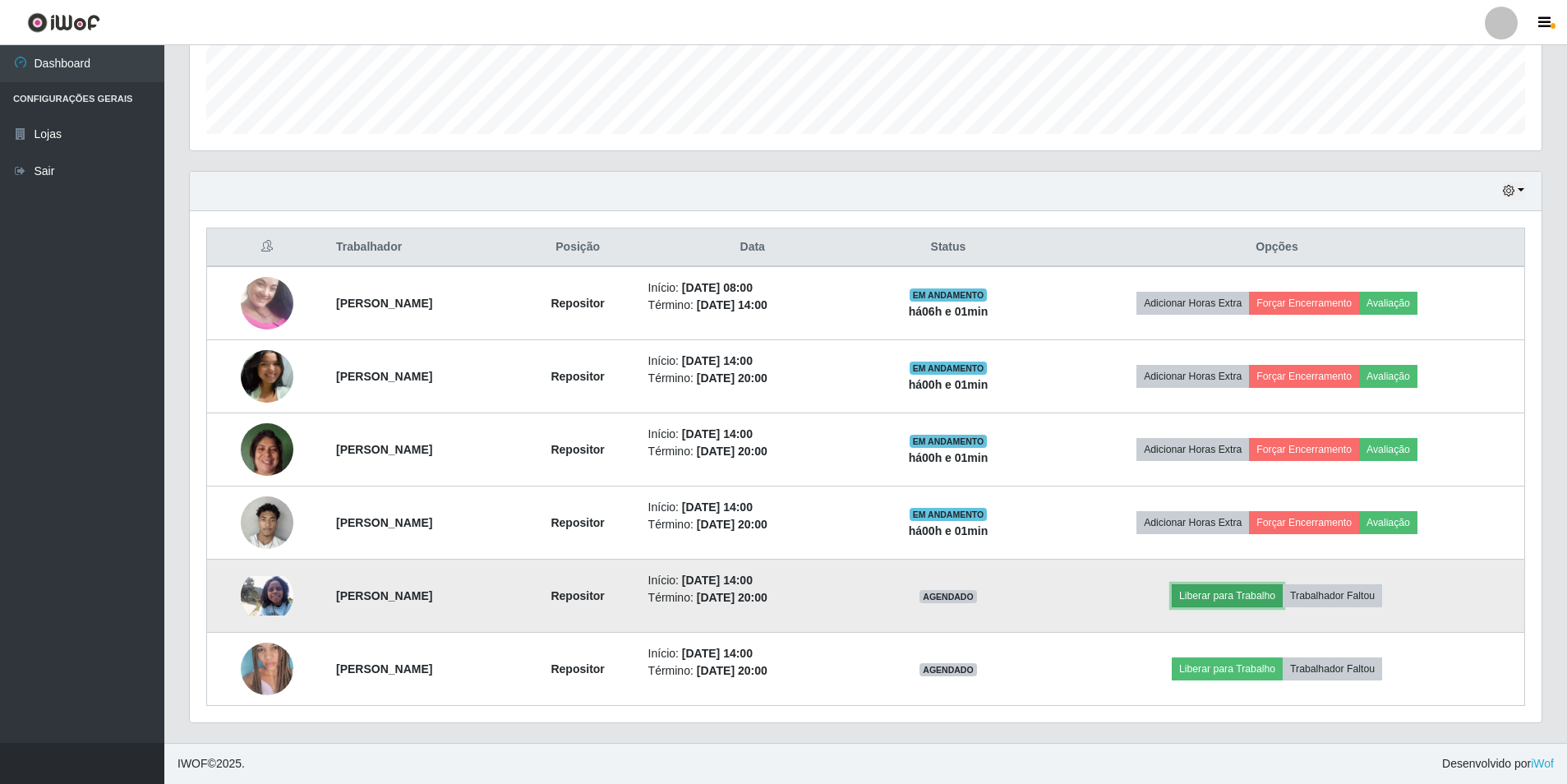
click at [1247, 592] on button "Liberar para Trabalho" at bounding box center [1227, 595] width 111 height 23
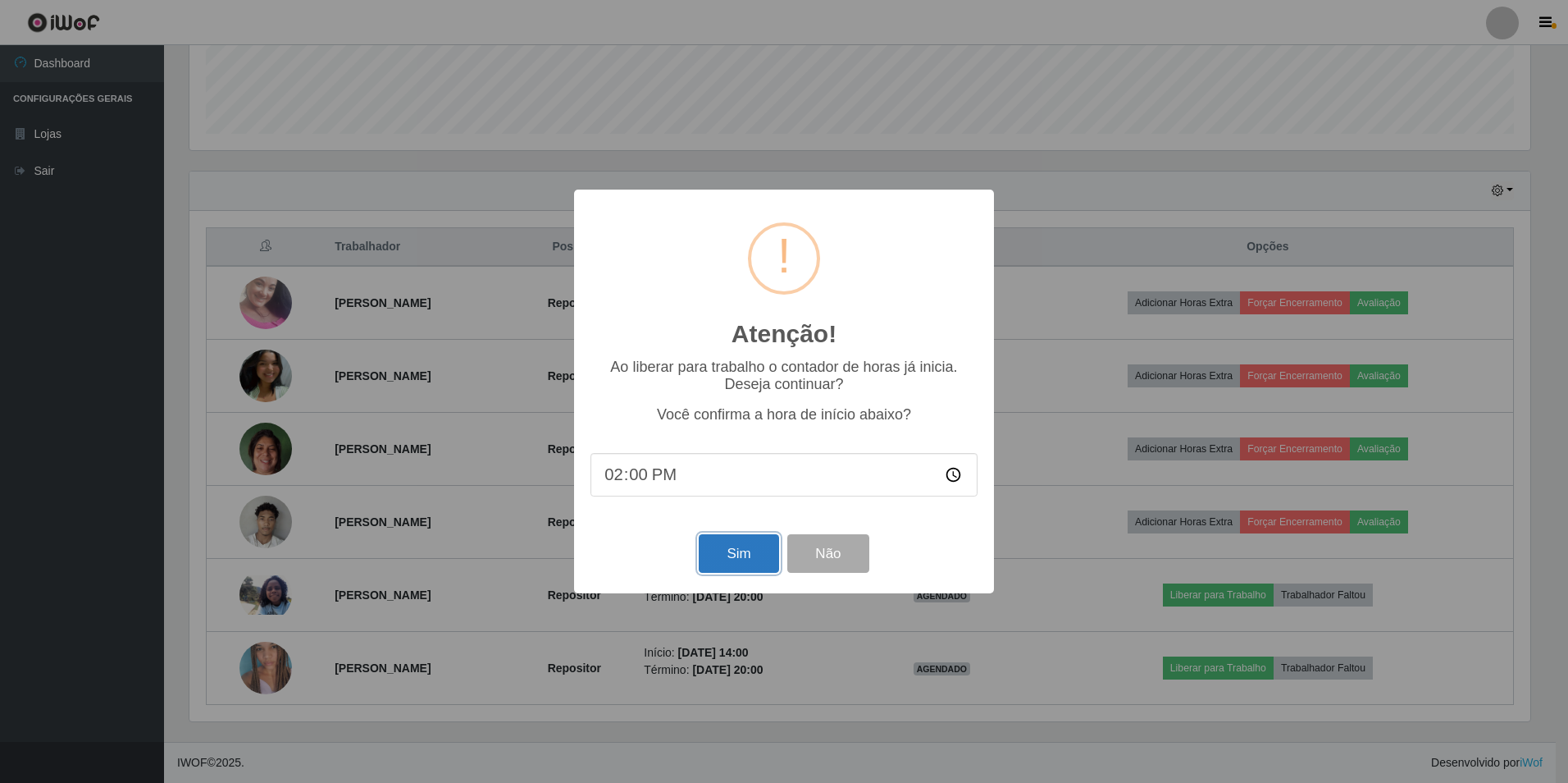
click at [751, 564] on button "Sim" at bounding box center [738, 553] width 80 height 38
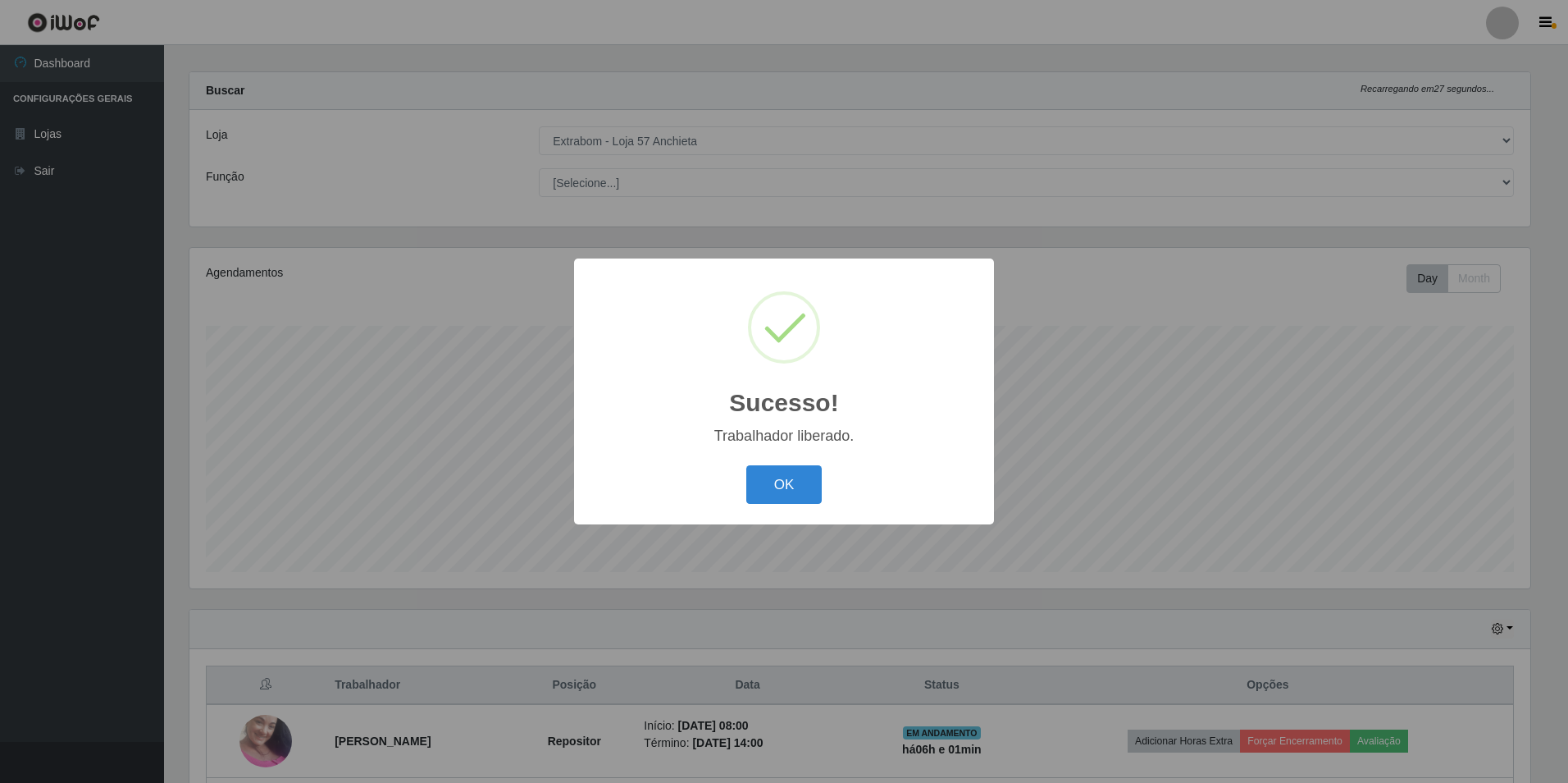
click at [746, 465] on button "OK" at bounding box center [784, 484] width 76 height 38
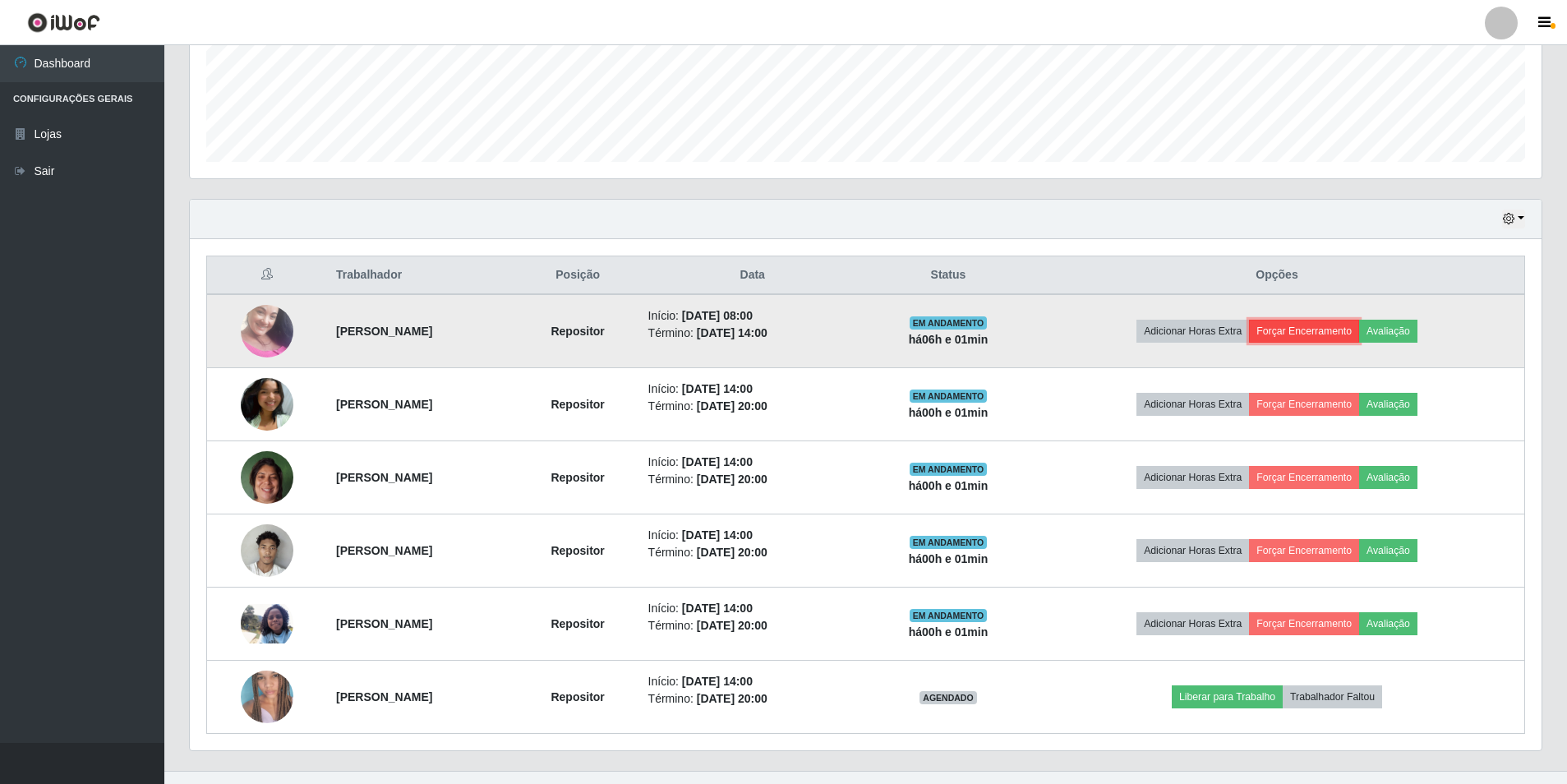
click at [1306, 332] on button "Forçar Encerramento" at bounding box center [1304, 331] width 110 height 23
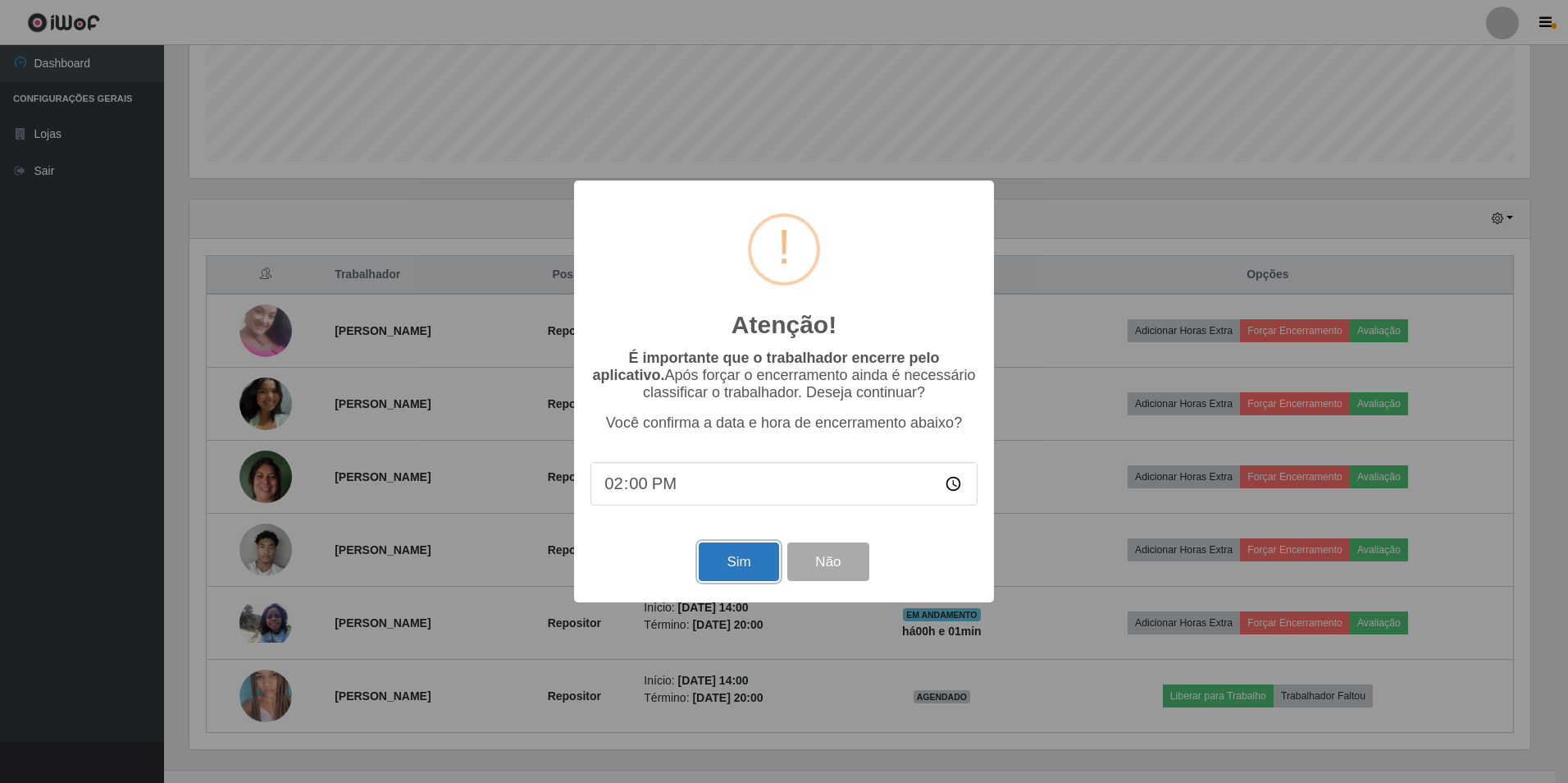
click at [731, 564] on button "Sim" at bounding box center [738, 561] width 80 height 38
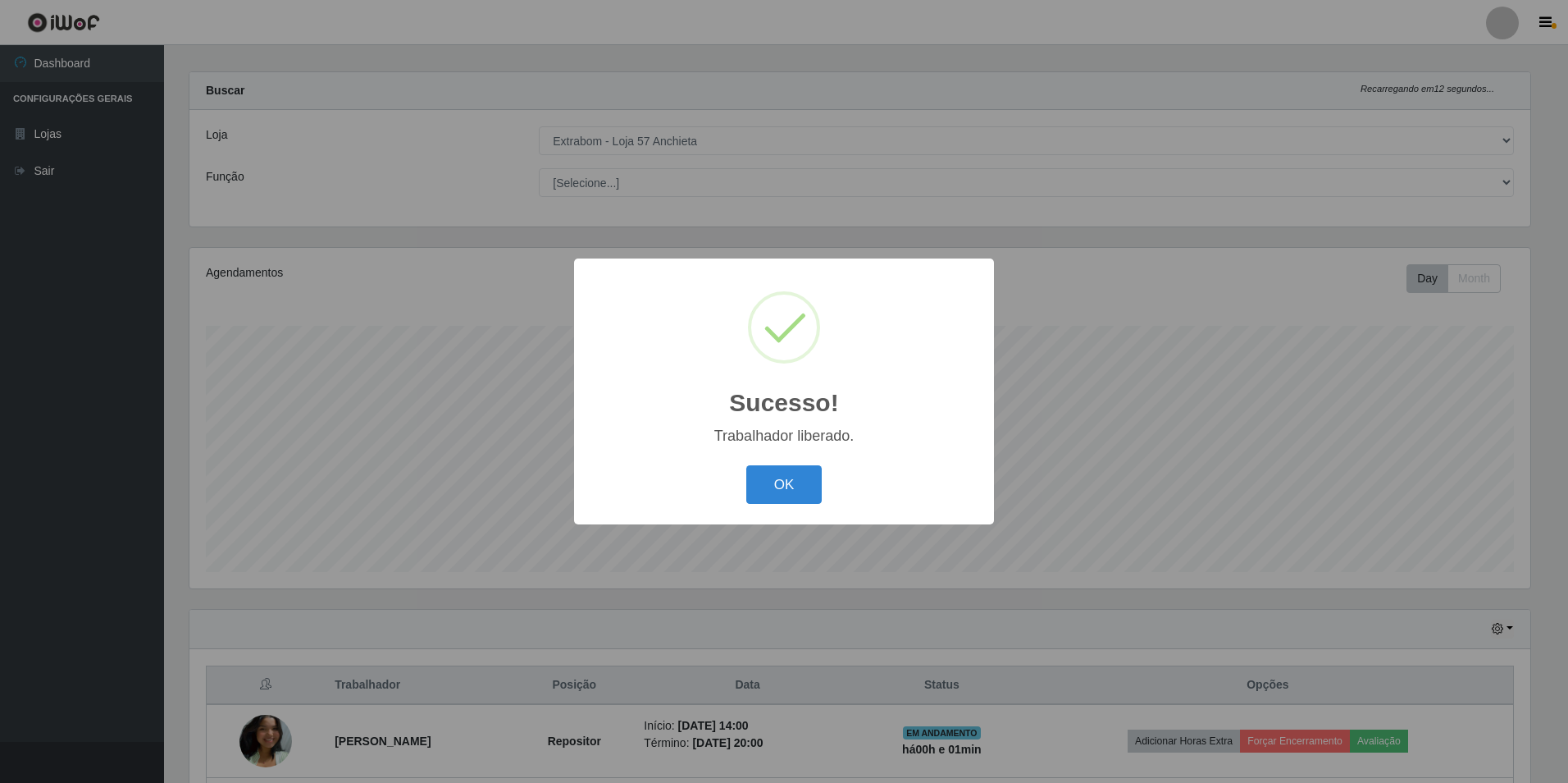
click at [746, 465] on button "OK" at bounding box center [784, 484] width 76 height 38
